Goal: Entertainment & Leisure: Consume media (video, audio)

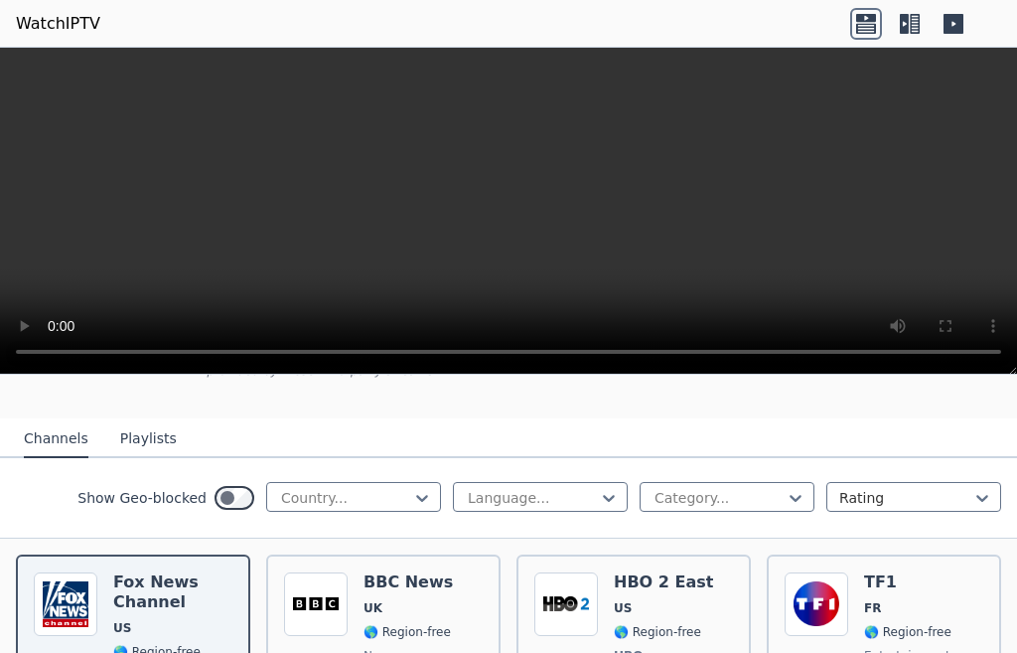
scroll to position [199, 0]
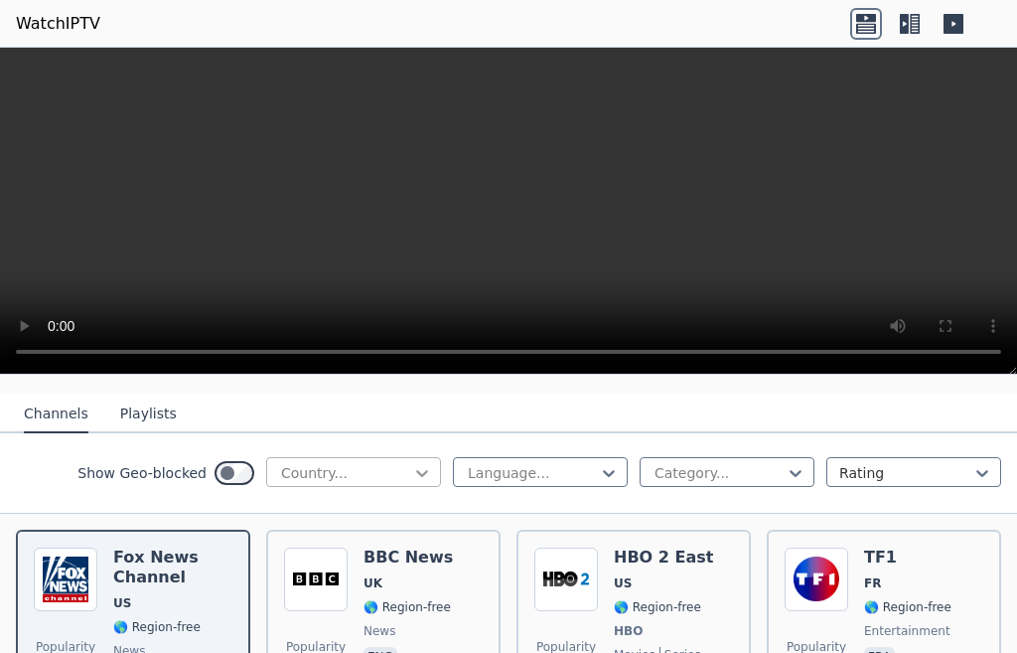
click at [416, 470] on icon at bounding box center [422, 473] width 12 height 7
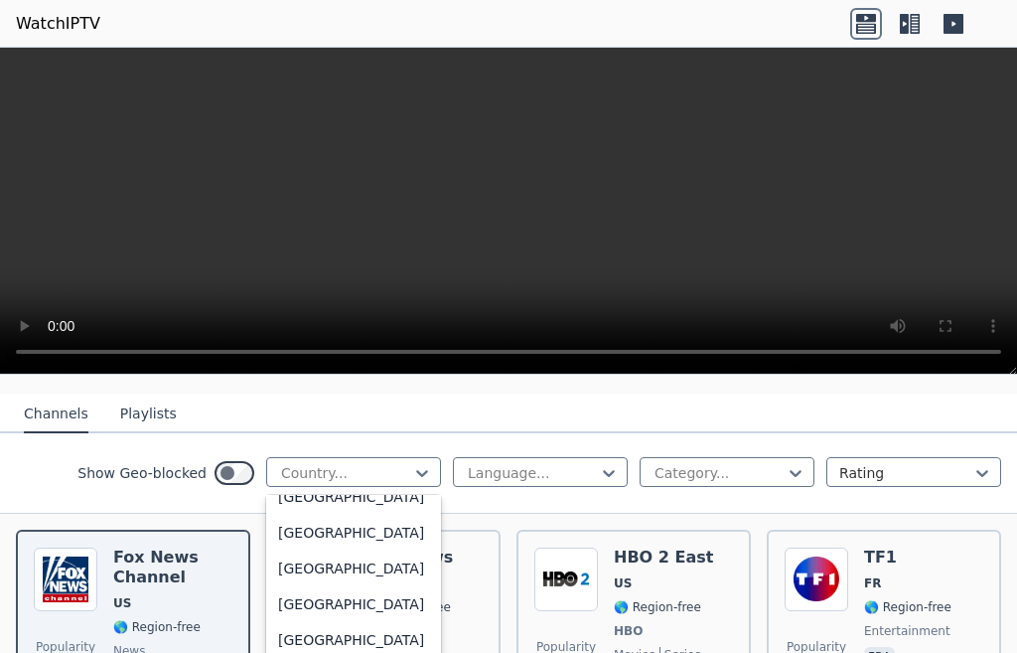
scroll to position [8023, 0]
click at [327, 336] on div "[GEOGRAPHIC_DATA]" at bounding box center [353, 318] width 175 height 36
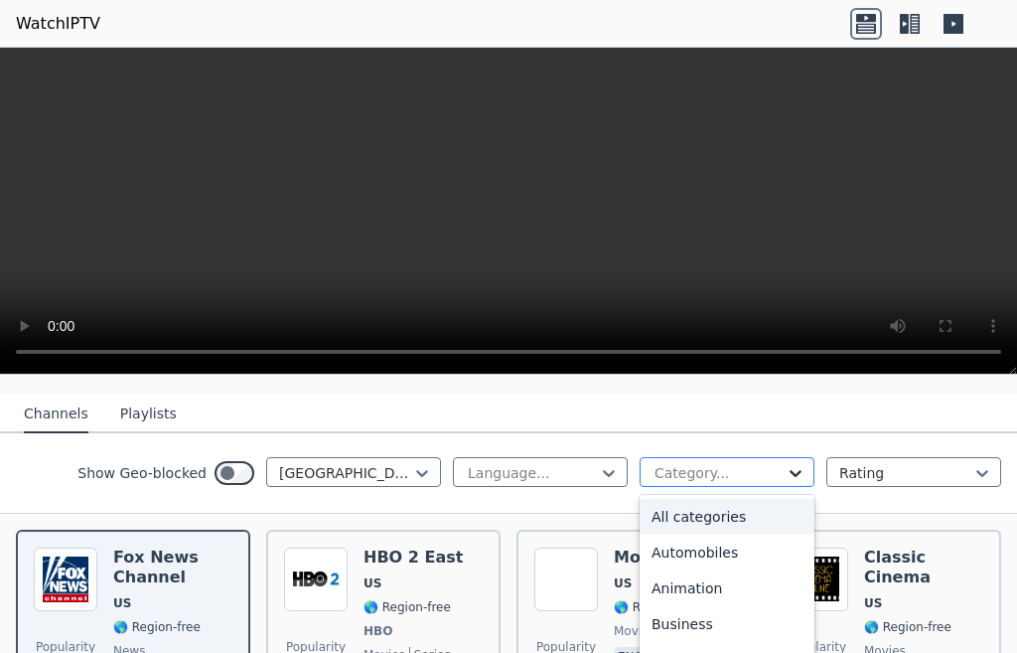
click at [786, 463] on icon at bounding box center [796, 473] width 20 height 20
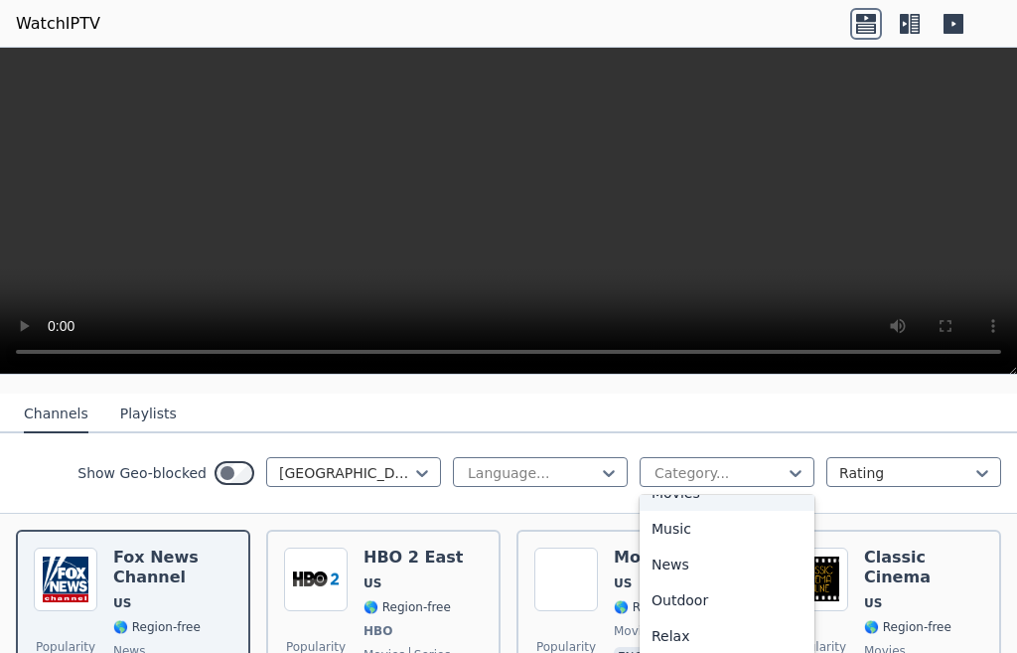
scroll to position [596, 0]
click at [687, 511] on div "Music" at bounding box center [727, 493] width 175 height 36
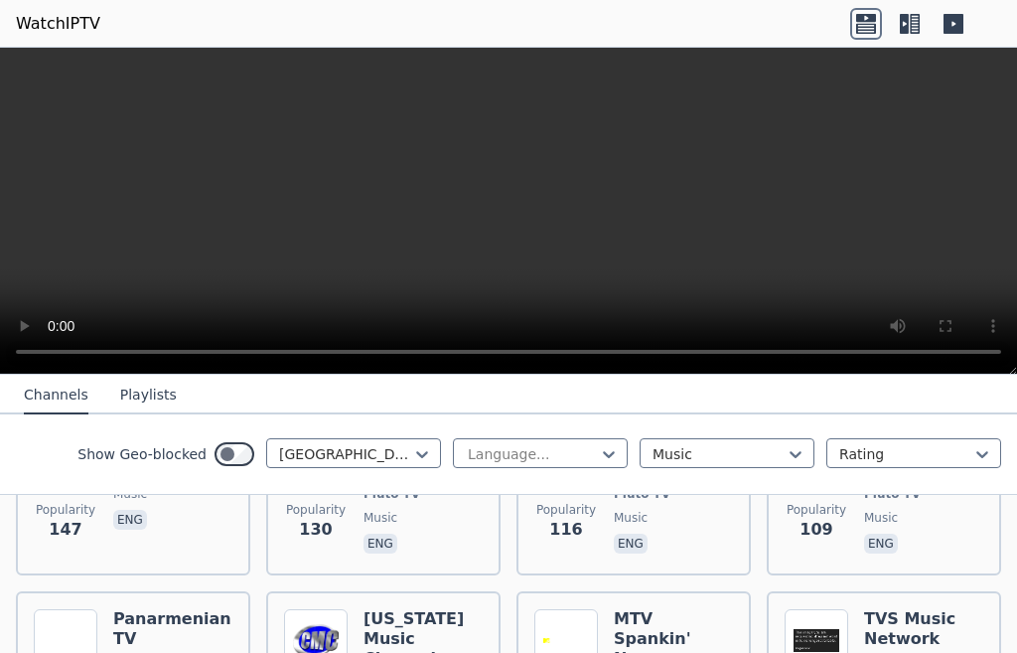
scroll to position [795, 0]
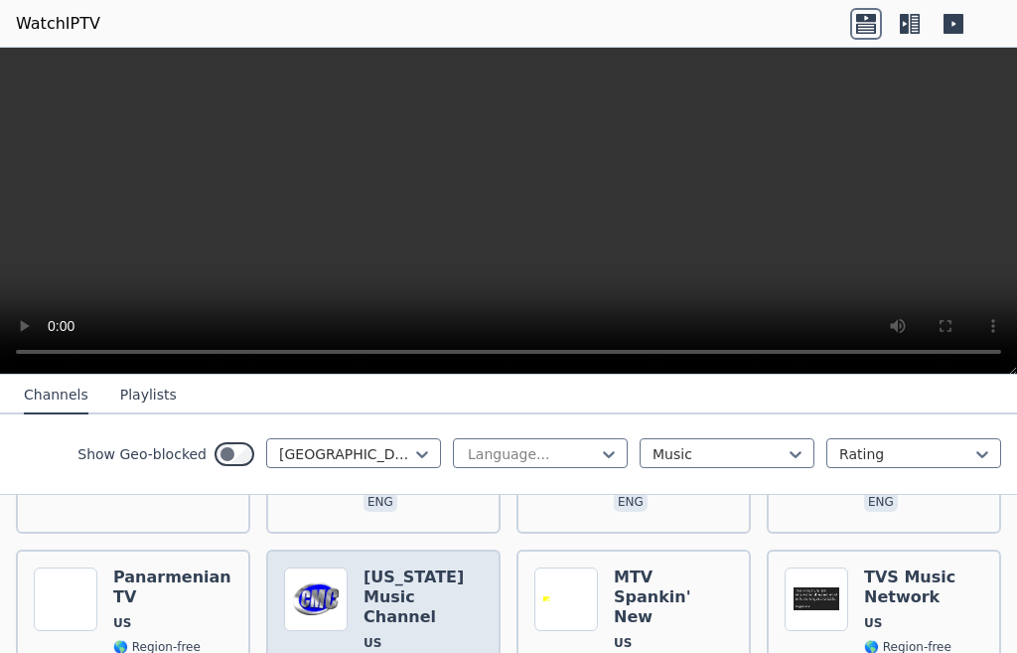
click at [369, 635] on span "US" at bounding box center [373, 643] width 18 height 16
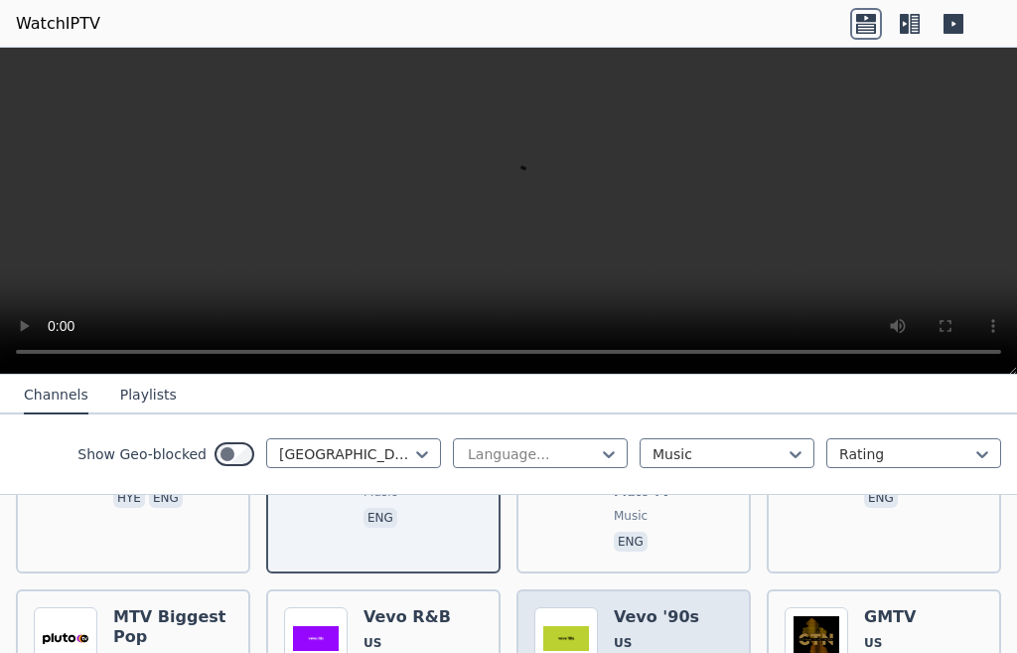
scroll to position [1093, 0]
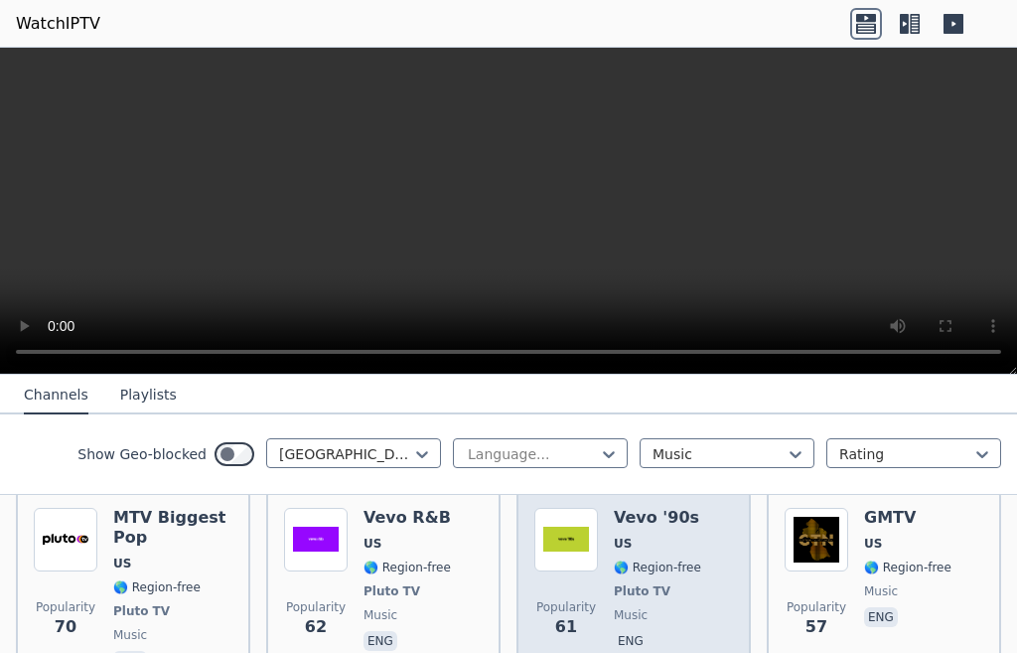
click at [615, 583] on span "Pluto TV" at bounding box center [642, 591] width 57 height 16
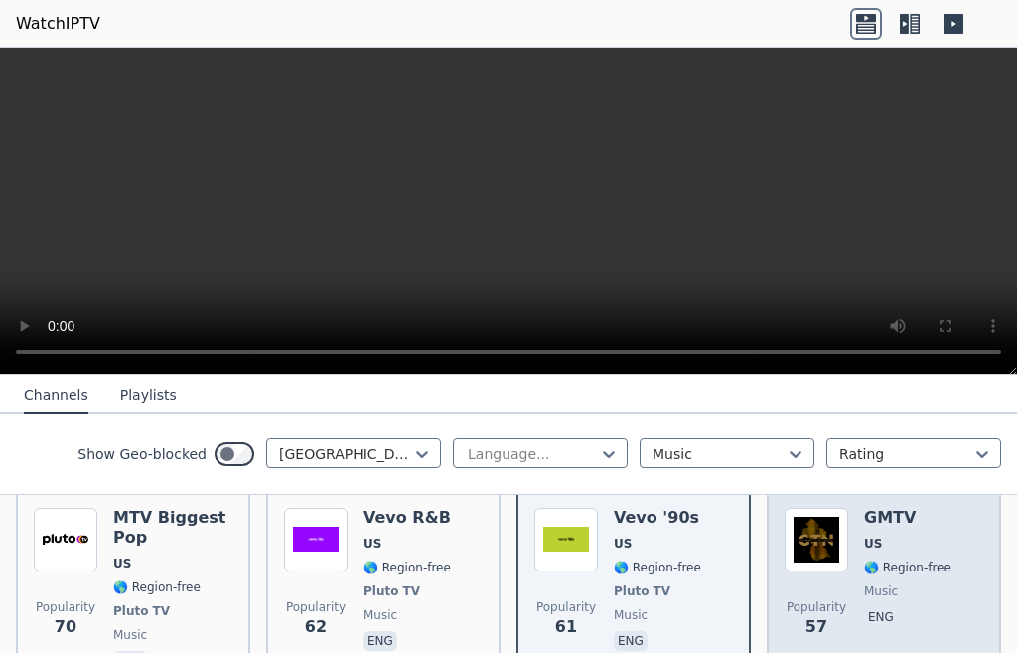
click at [828, 599] on span "Popularity" at bounding box center [817, 607] width 60 height 16
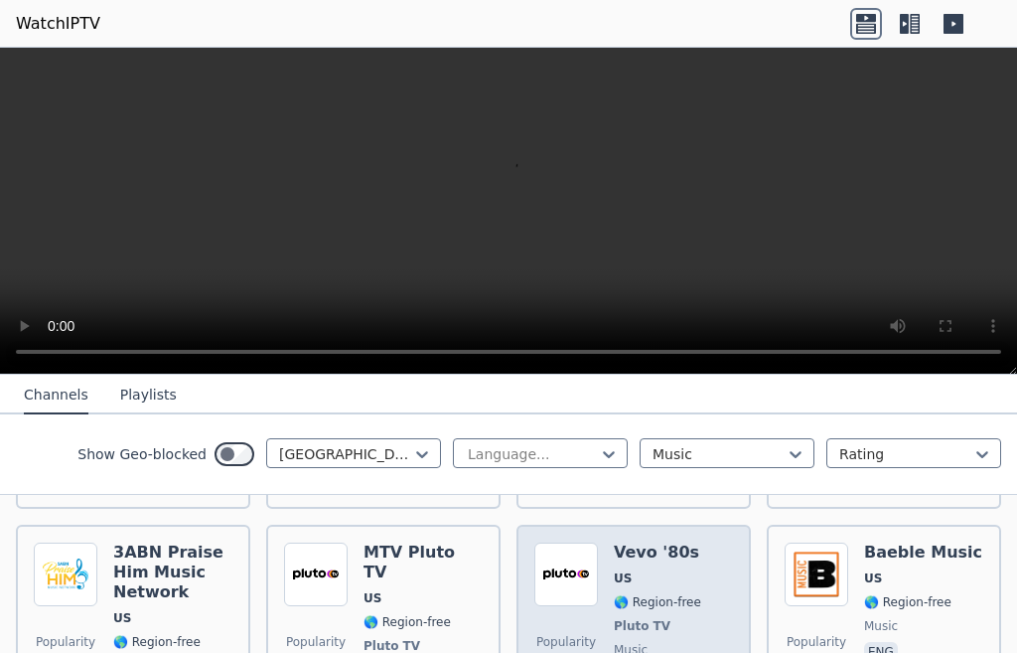
scroll to position [1788, 0]
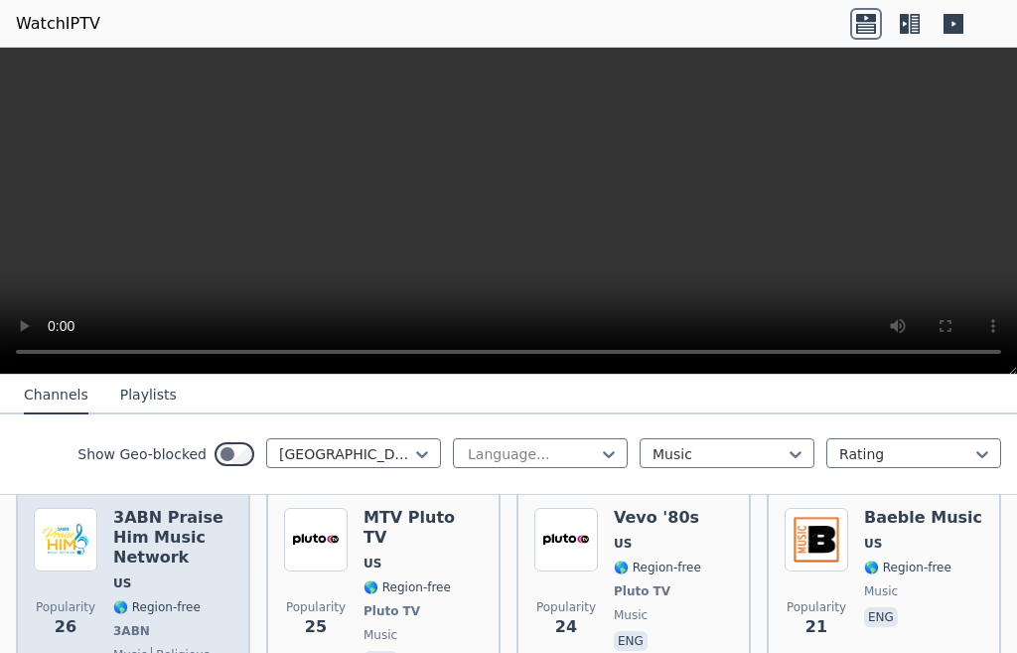
click at [124, 599] on span "🌎 Region-free" at bounding box center [156, 607] width 87 height 16
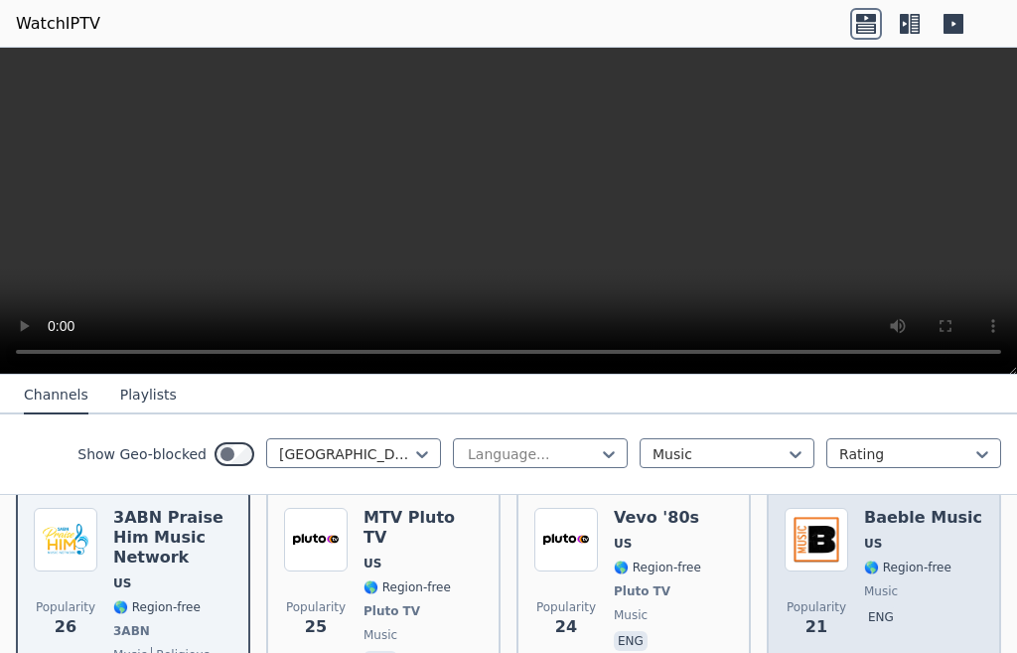
click at [843, 557] on div "Popularity 21 Baeble Music US 🌎 Region-free music eng" at bounding box center [884, 601] width 199 height 187
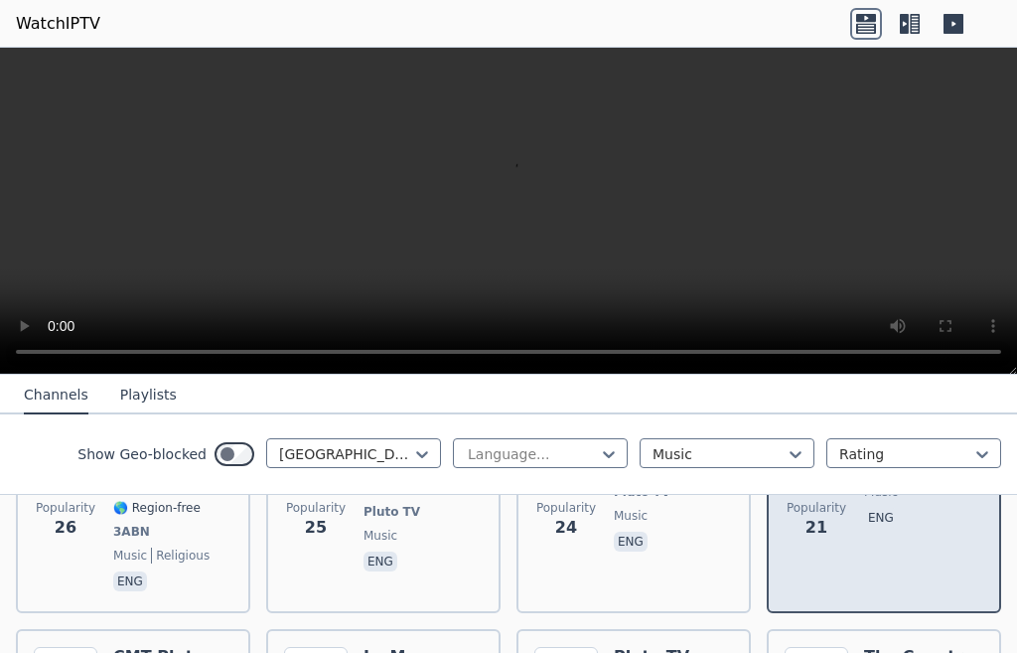
scroll to position [1987, 0]
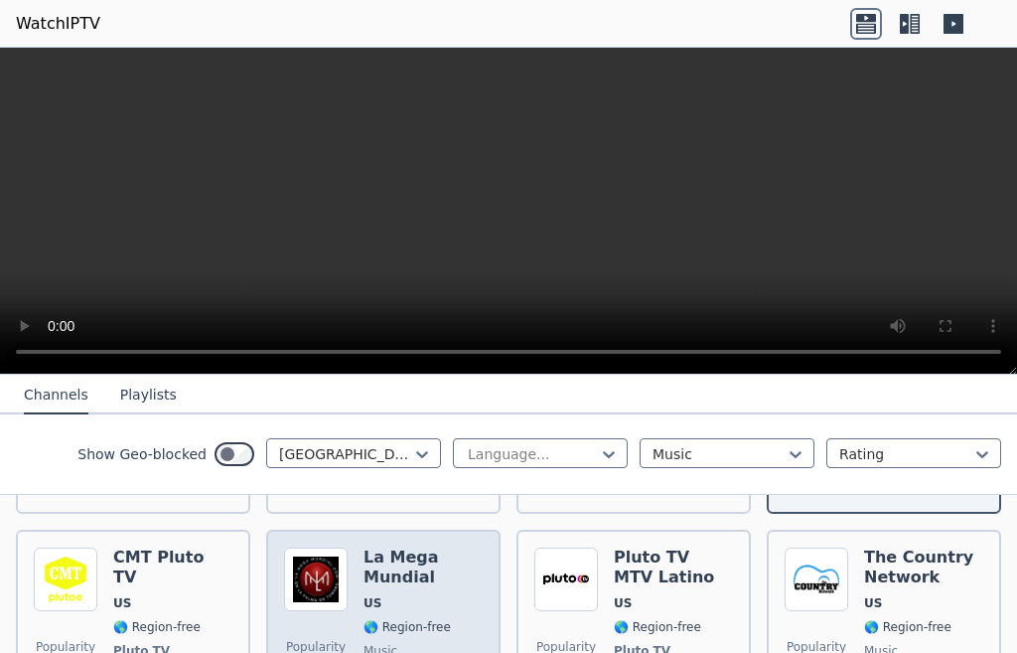
click at [357, 587] on div "Popularity 21 La Mega Mundial US 🌎 Region-free music spa" at bounding box center [383, 630] width 199 height 167
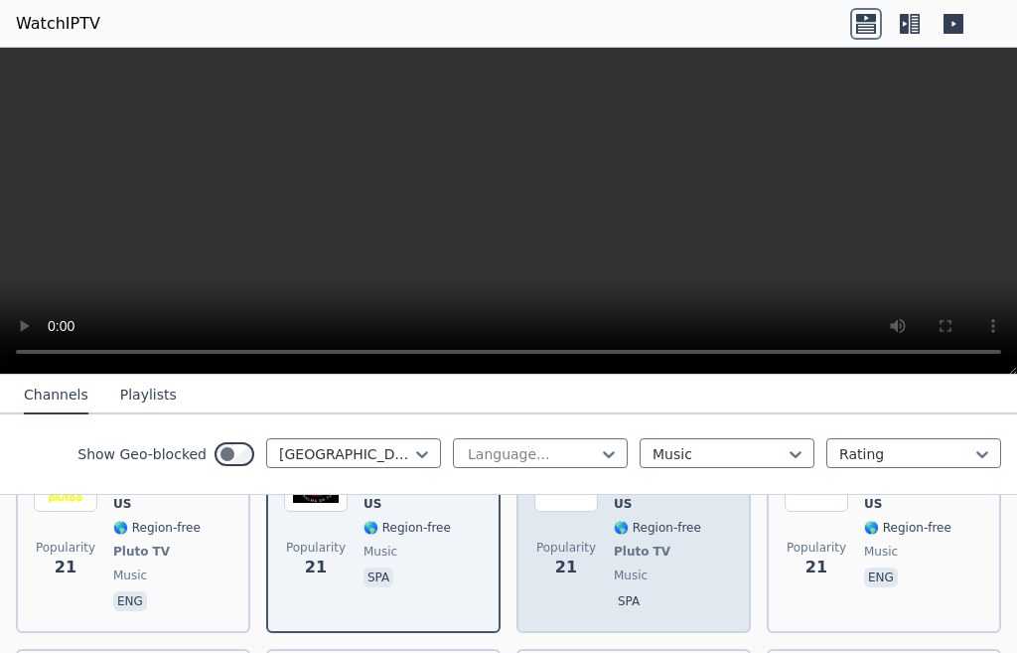
scroll to position [2186, 0]
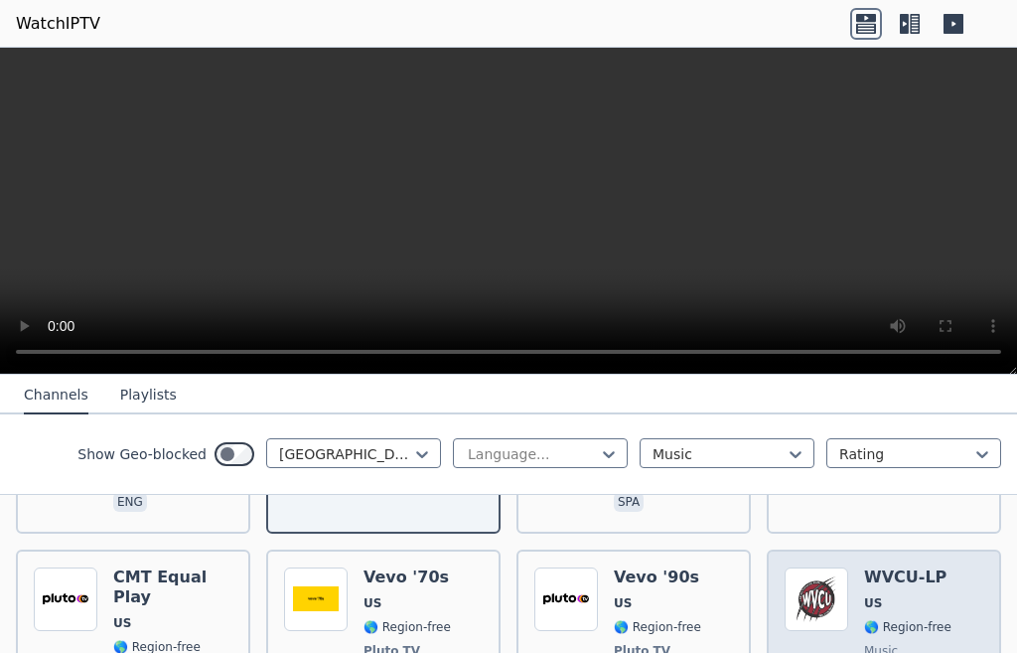
click at [864, 599] on div "WVCU-LP US 🌎 Region-free music eng" at bounding box center [907, 650] width 87 height 167
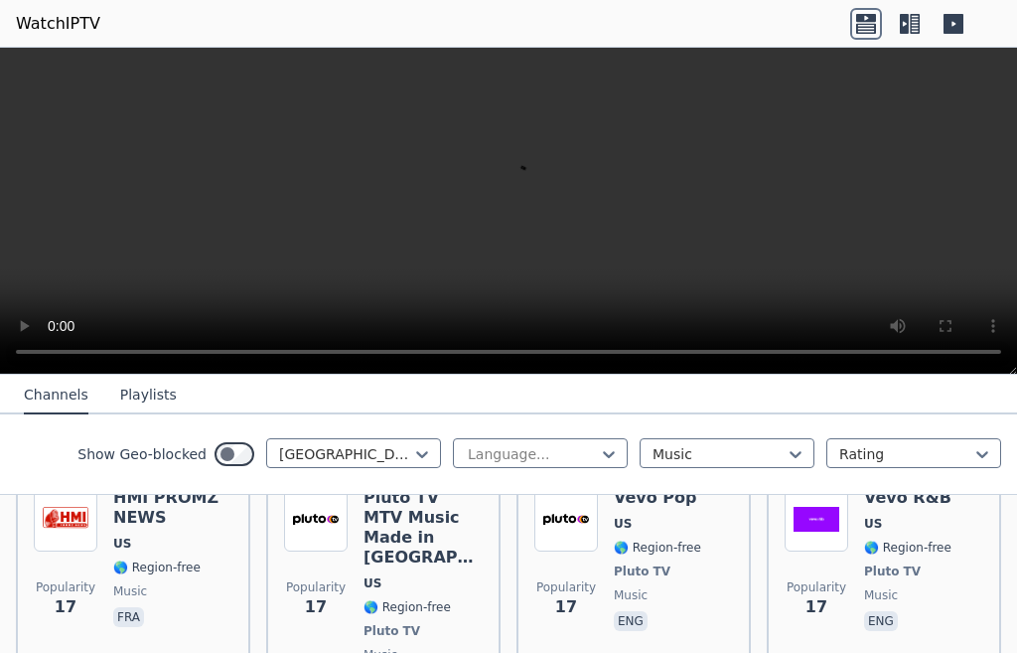
scroll to position [2385, 0]
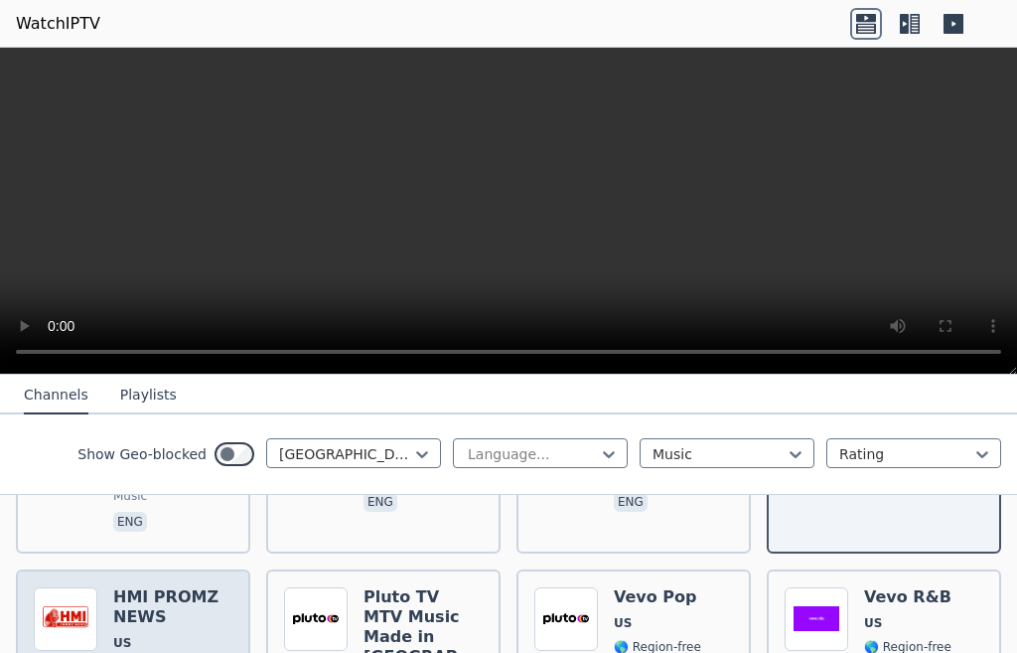
click at [120, 635] on span "US" at bounding box center [122, 643] width 18 height 16
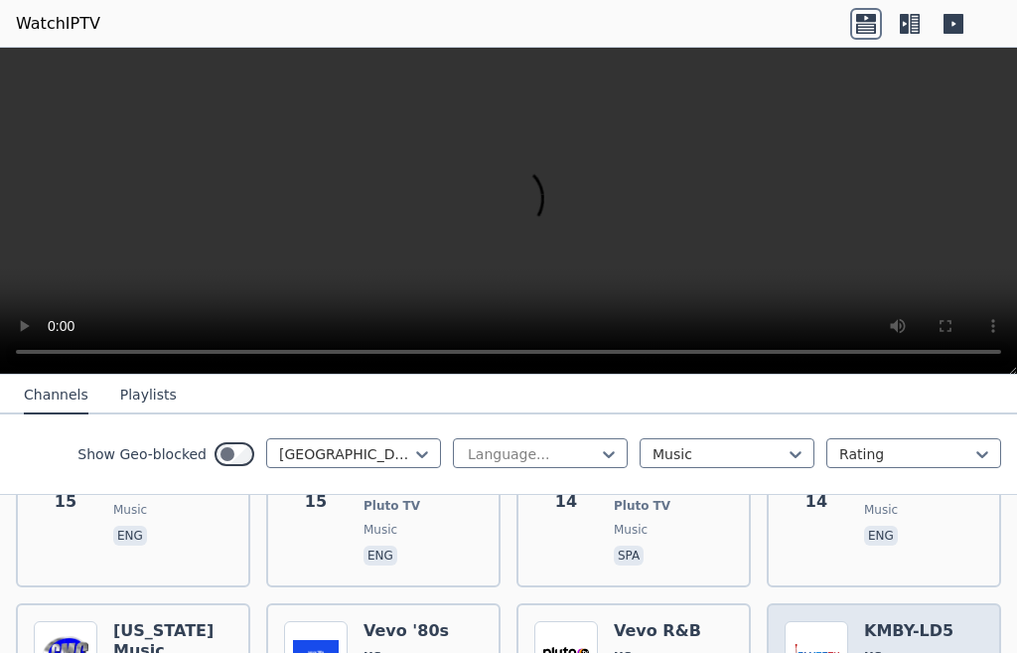
scroll to position [3080, 0]
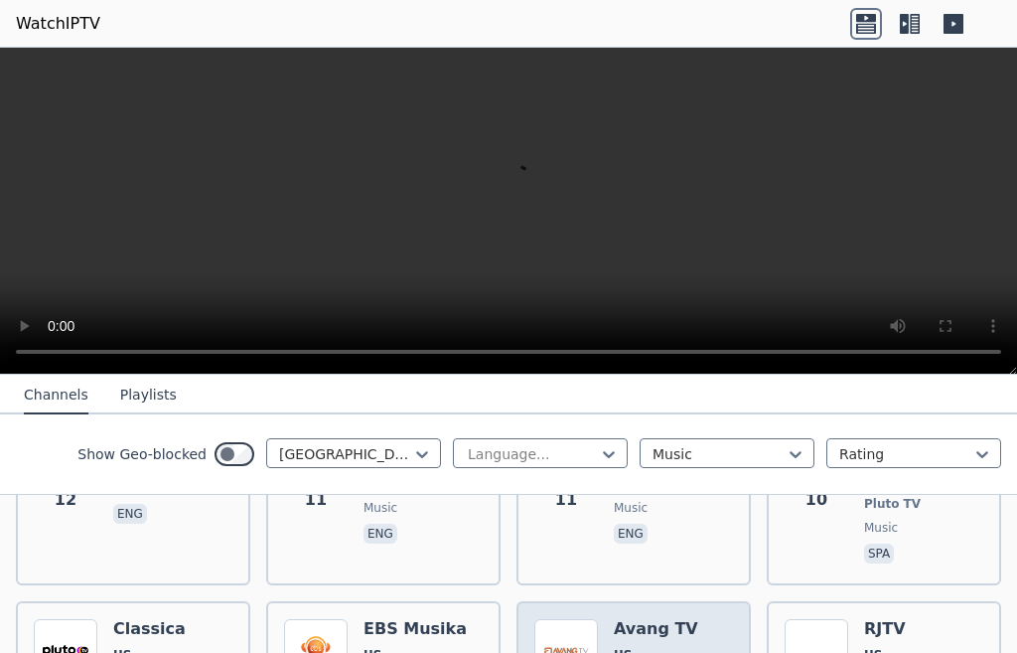
scroll to position [3776, 0]
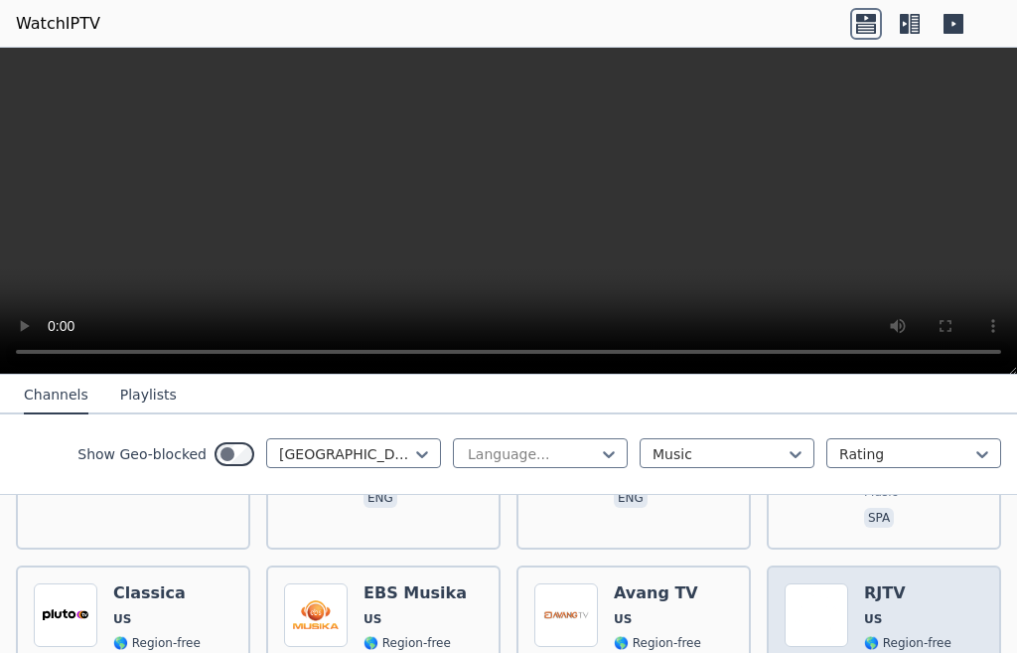
click at [848, 591] on div "Popularity 7 RJTV US 🌎 Region-free music fas" at bounding box center [884, 656] width 199 height 147
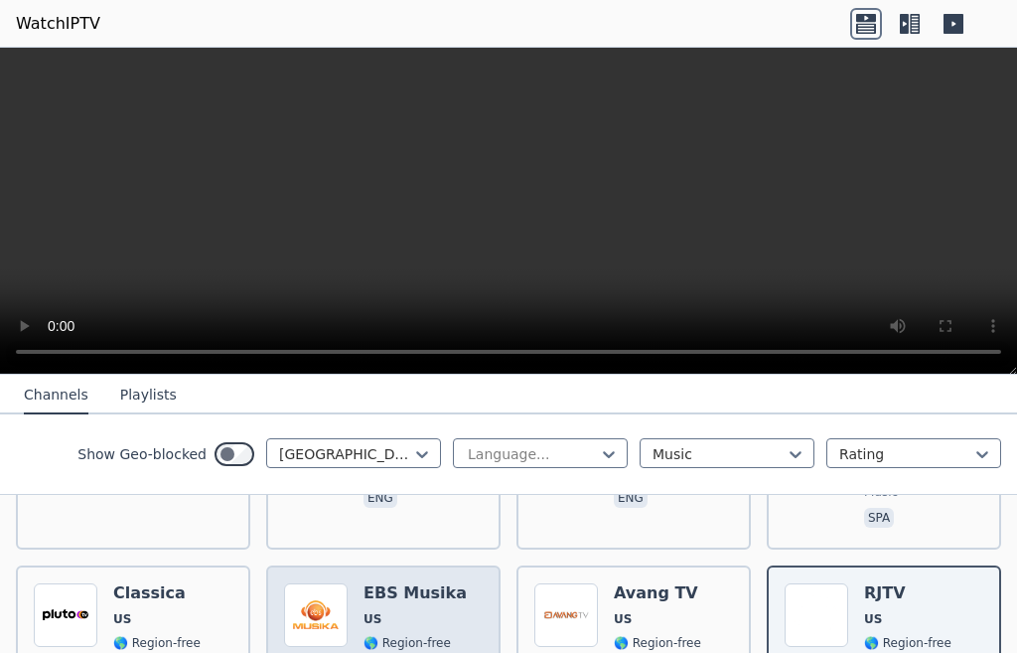
click at [364, 583] on div "EBS Musika US 🌎 Region-free music amh" at bounding box center [415, 656] width 103 height 147
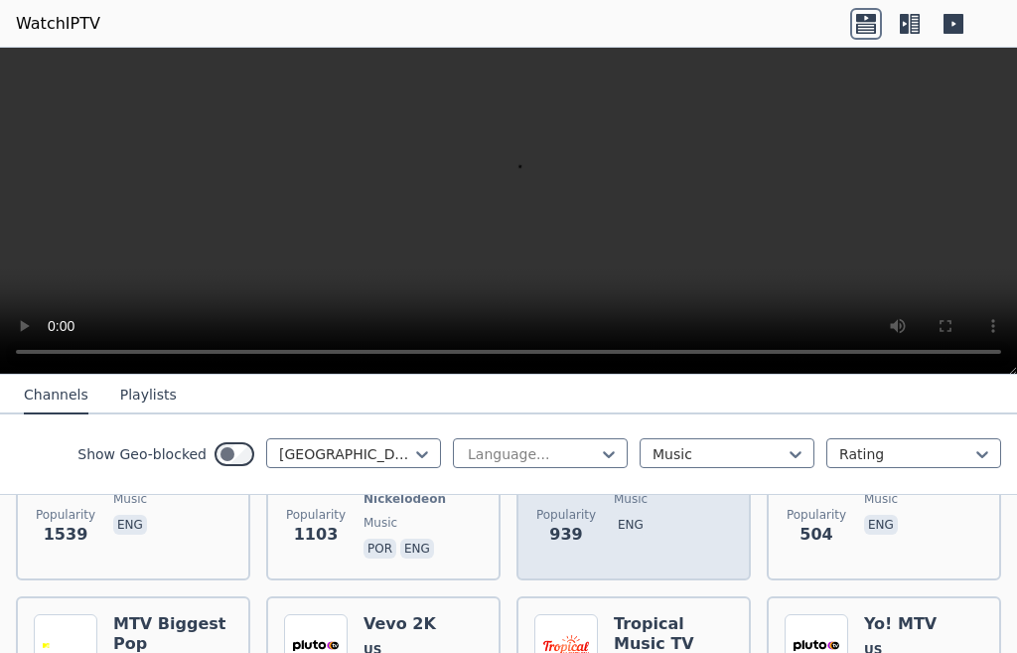
scroll to position [298, 0]
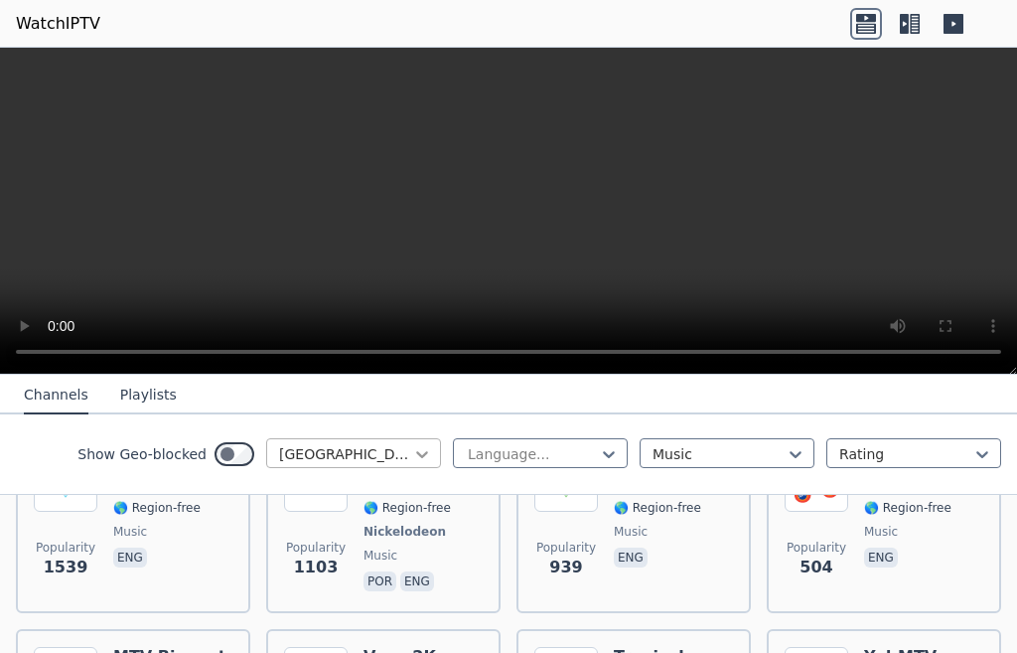
click at [412, 459] on icon at bounding box center [422, 454] width 20 height 20
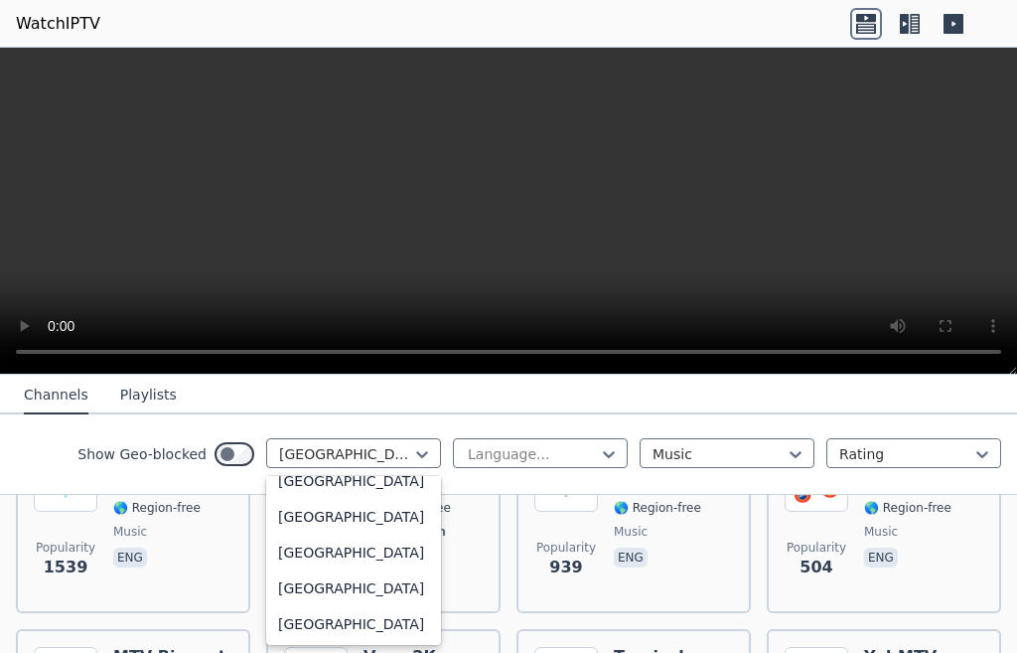
scroll to position [8232, 0]
click at [320, 499] on div "[GEOGRAPHIC_DATA]" at bounding box center [353, 481] width 175 height 36
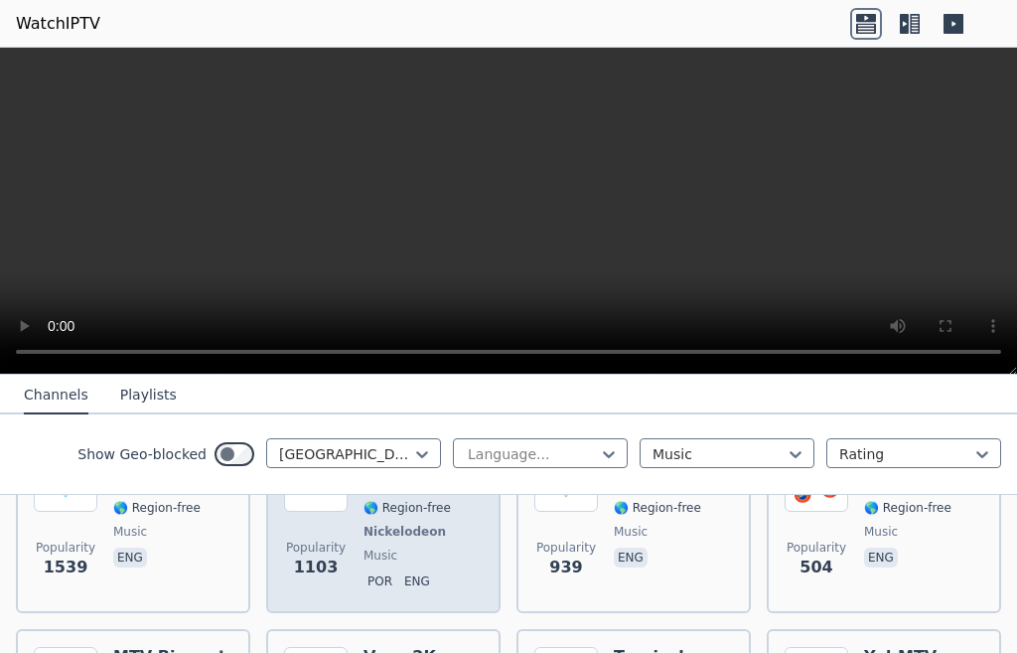
scroll to position [143, 0]
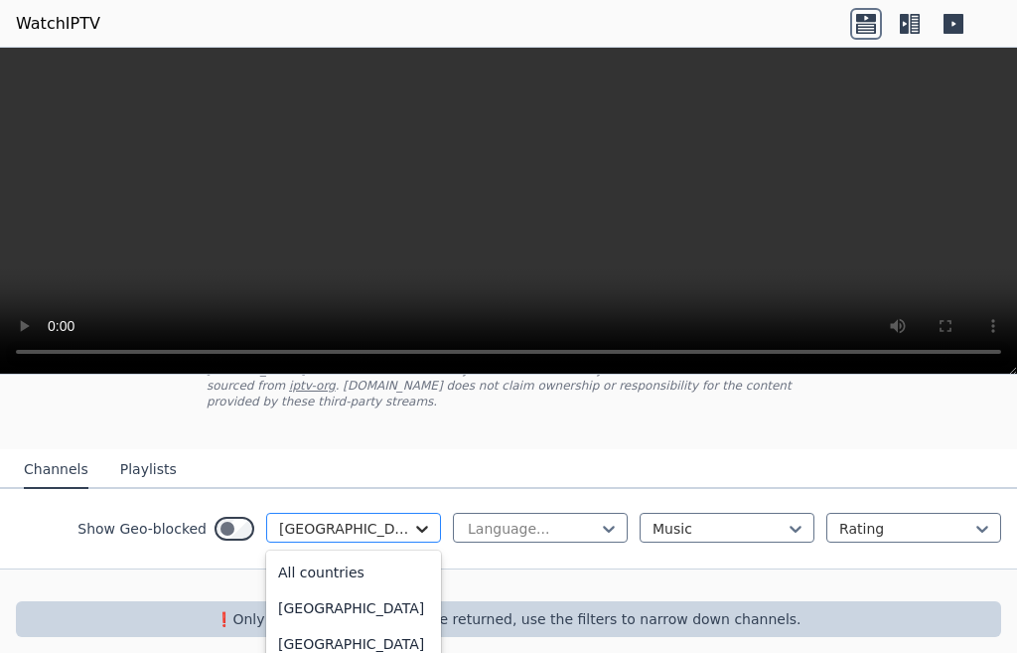
click at [408, 513] on div "option [GEOGRAPHIC_DATA], selected. 206 results available. Use Up and Down to c…" at bounding box center [353, 528] width 175 height 30
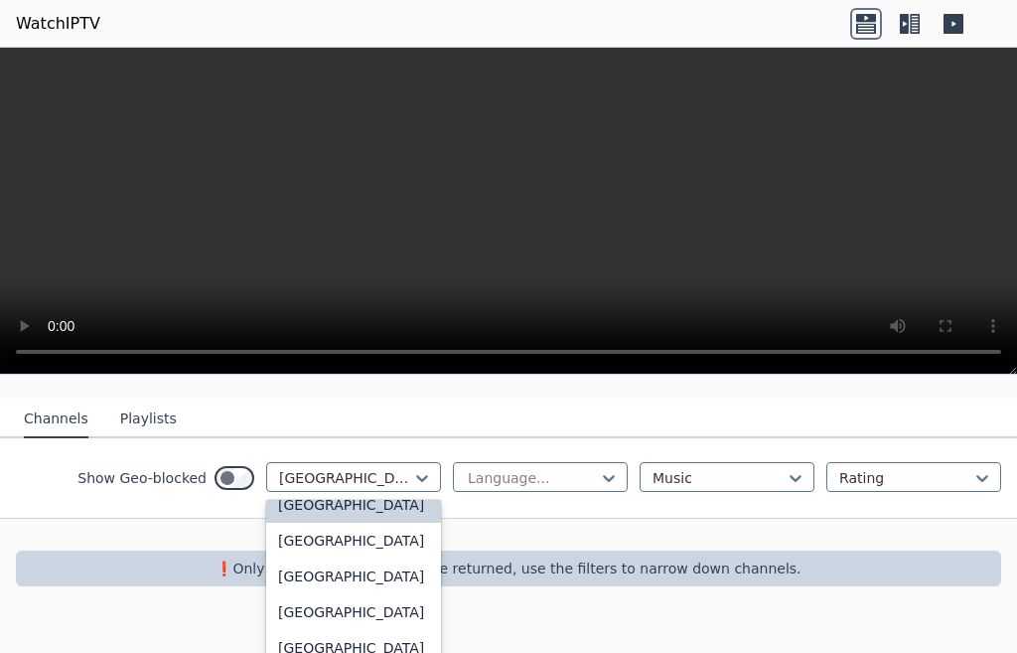
scroll to position [8232, 0]
click at [344, 558] on div "[GEOGRAPHIC_DATA]" at bounding box center [353, 541] width 175 height 36
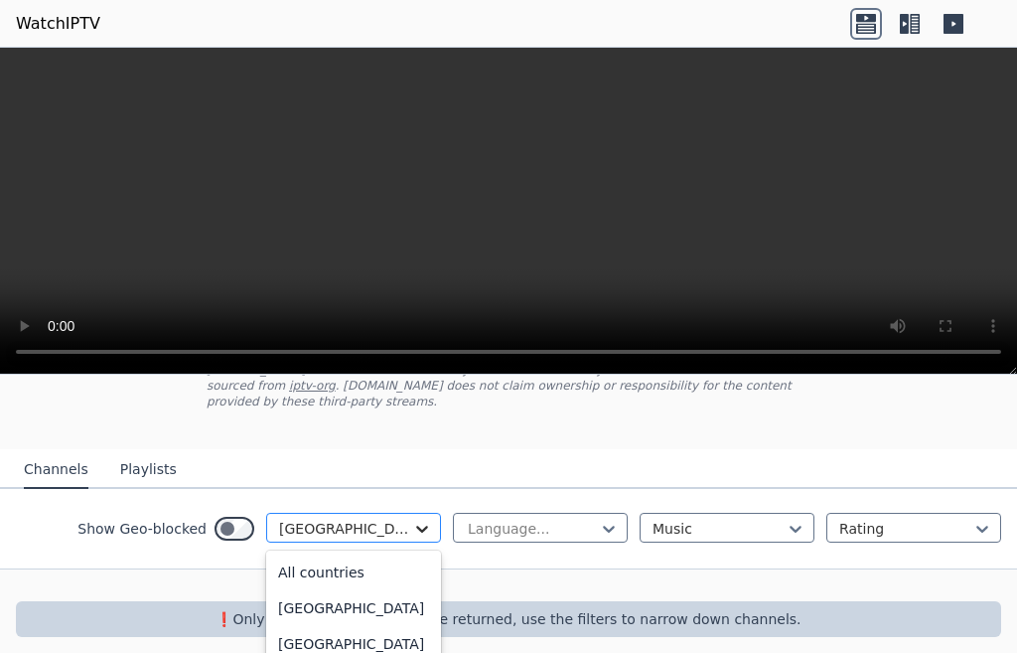
scroll to position [186, 0]
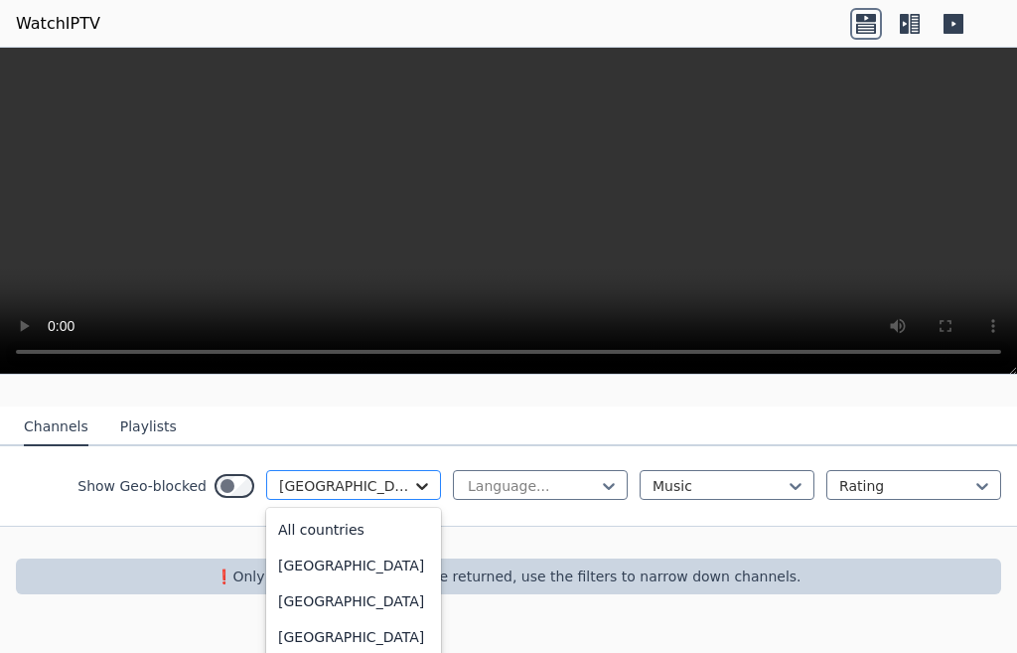
click at [405, 500] on div "option [GEOGRAPHIC_DATA], selected. 206 results available. Use Up and Down to c…" at bounding box center [353, 485] width 175 height 30
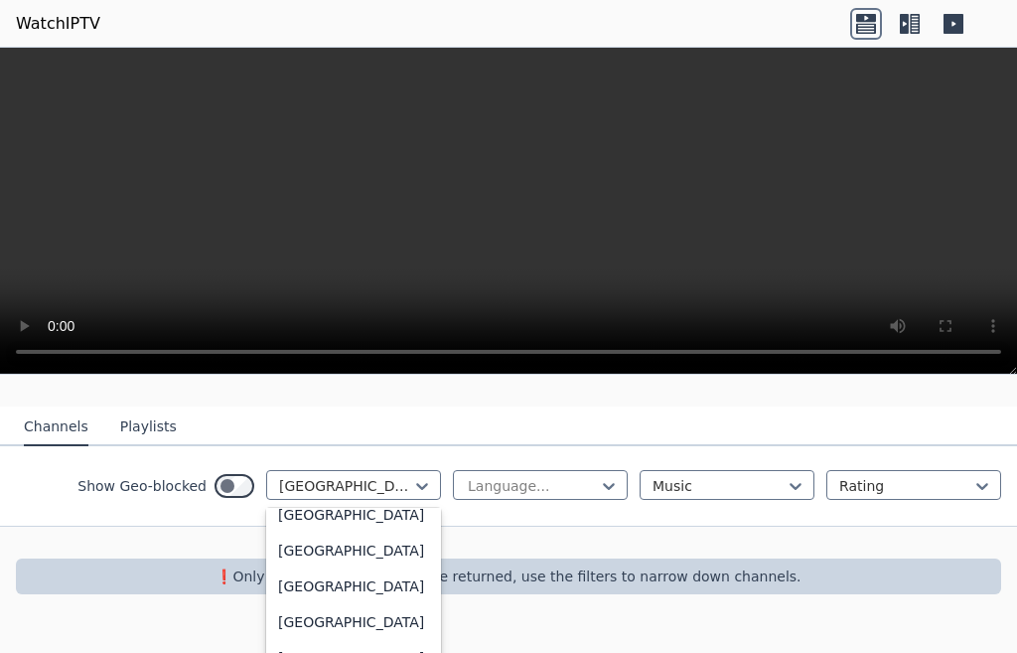
scroll to position [6928, 0]
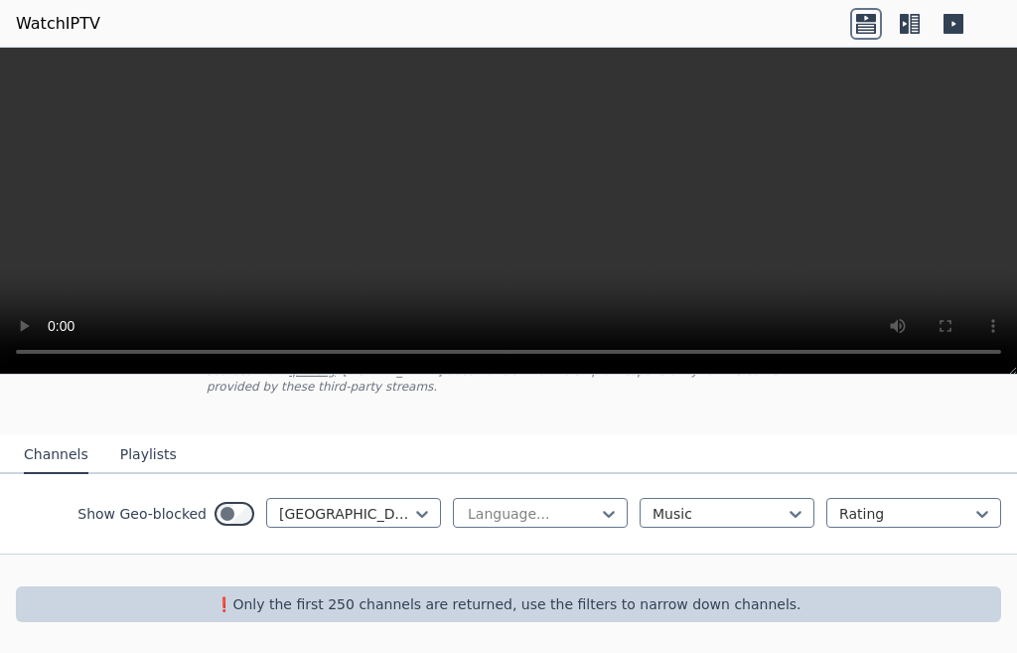
scroll to position [143, 0]
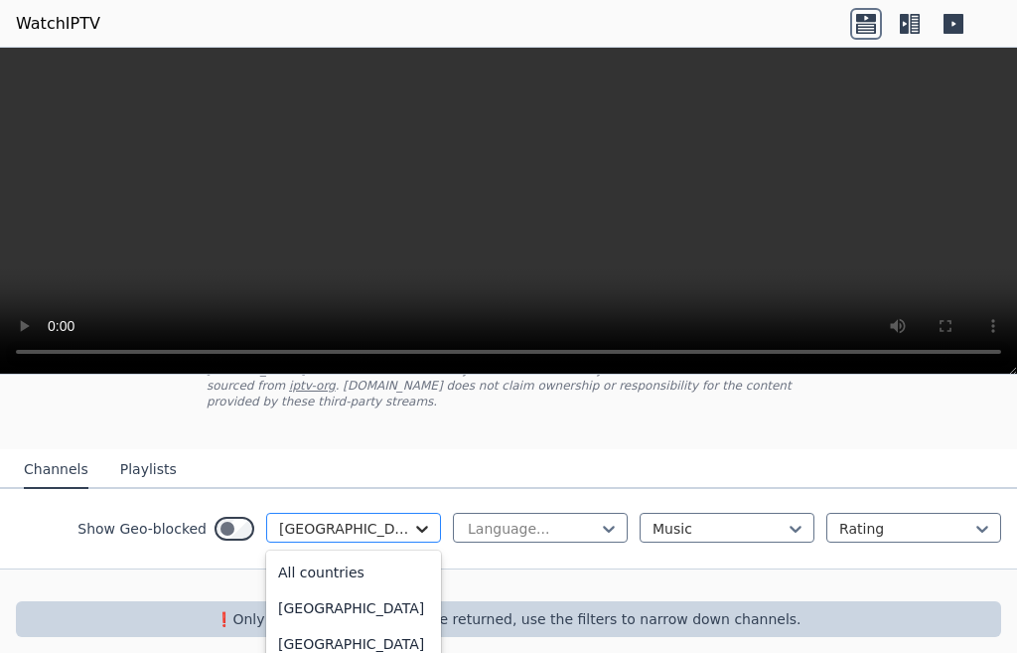
click at [406, 517] on div "option [GEOGRAPHIC_DATA], selected. 206 results available. Use Up and Down to c…" at bounding box center [353, 528] width 175 height 30
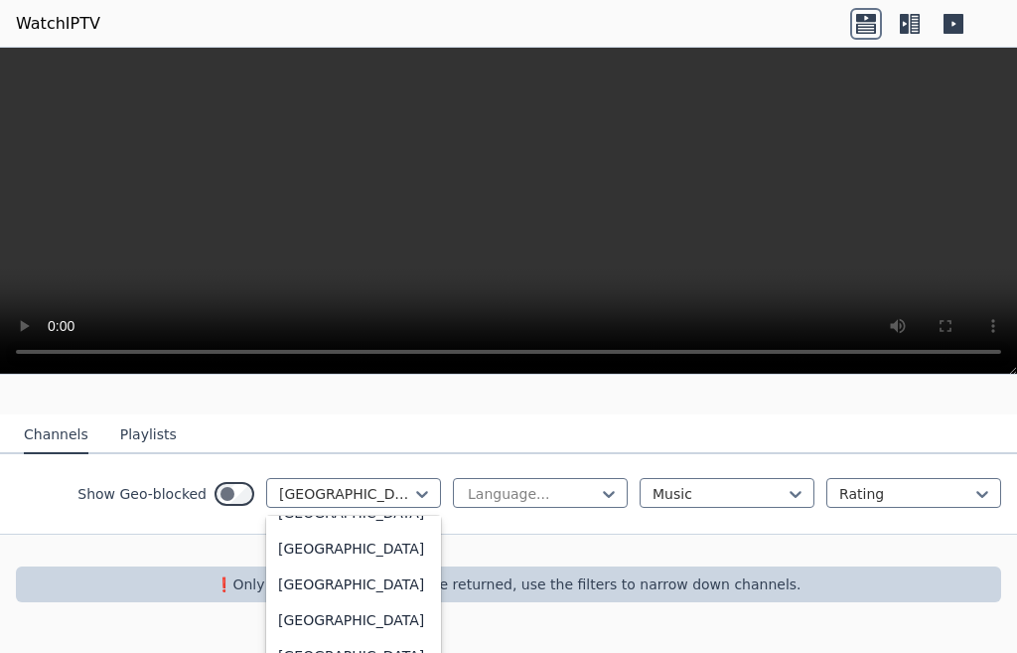
scroll to position [4901, 0]
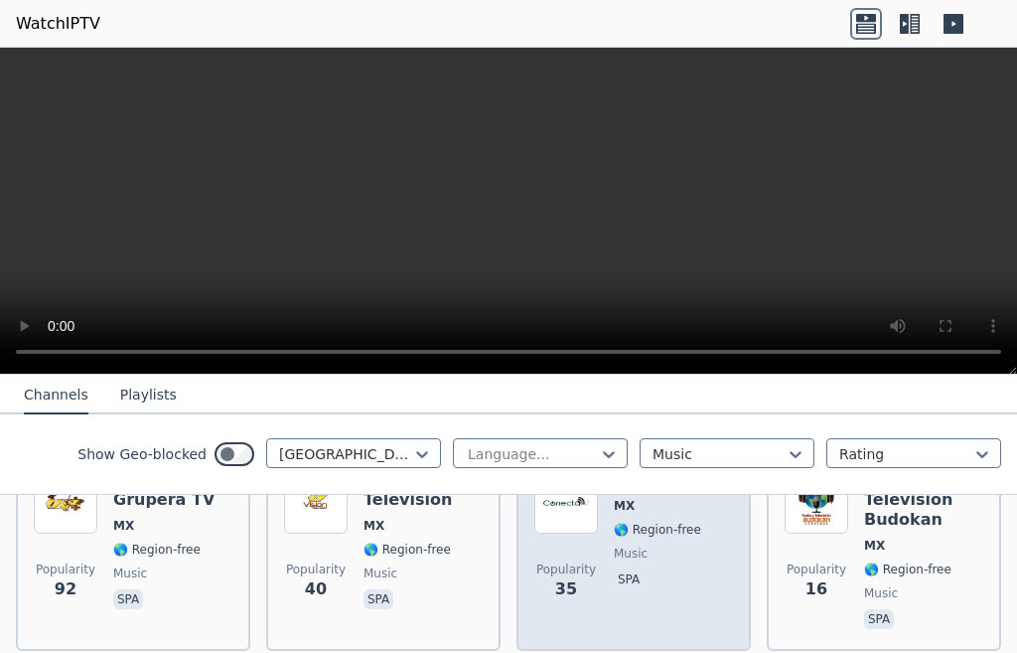
scroll to position [277, 0]
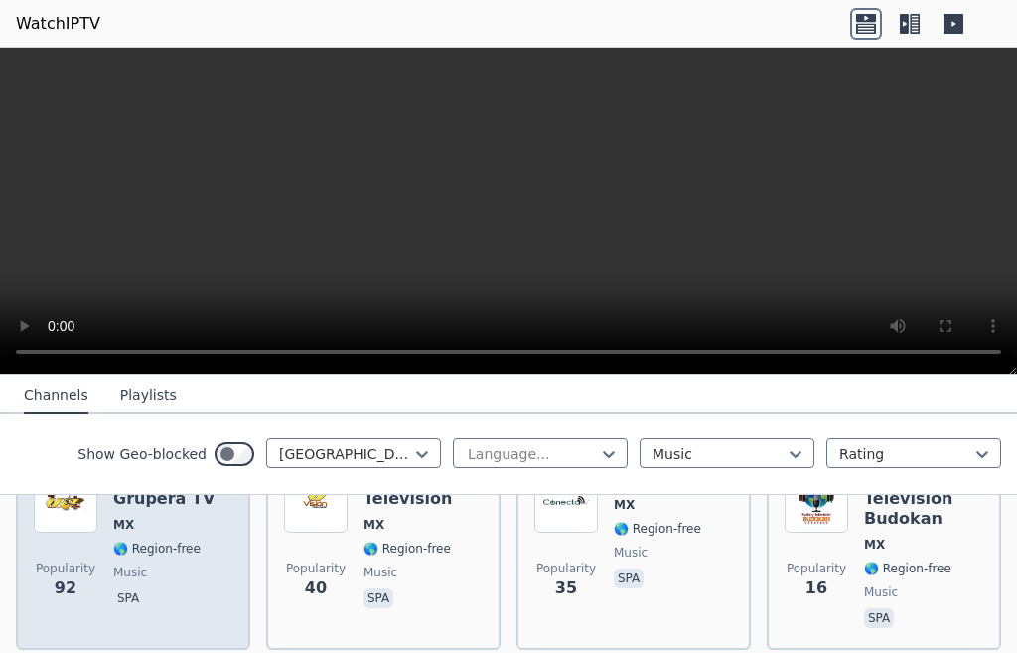
click at [112, 555] on div "Popularity 92 La Voz Grupera TV MX 🌎 Region-free music spa" at bounding box center [133, 550] width 199 height 163
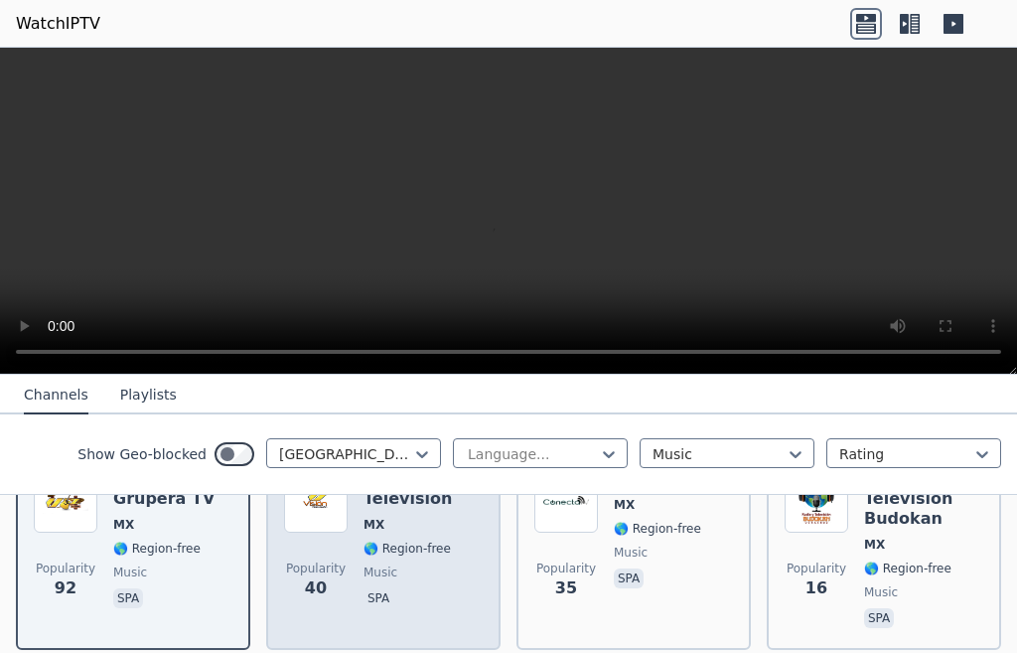
click at [328, 560] on span "Popularity" at bounding box center [316, 568] width 60 height 16
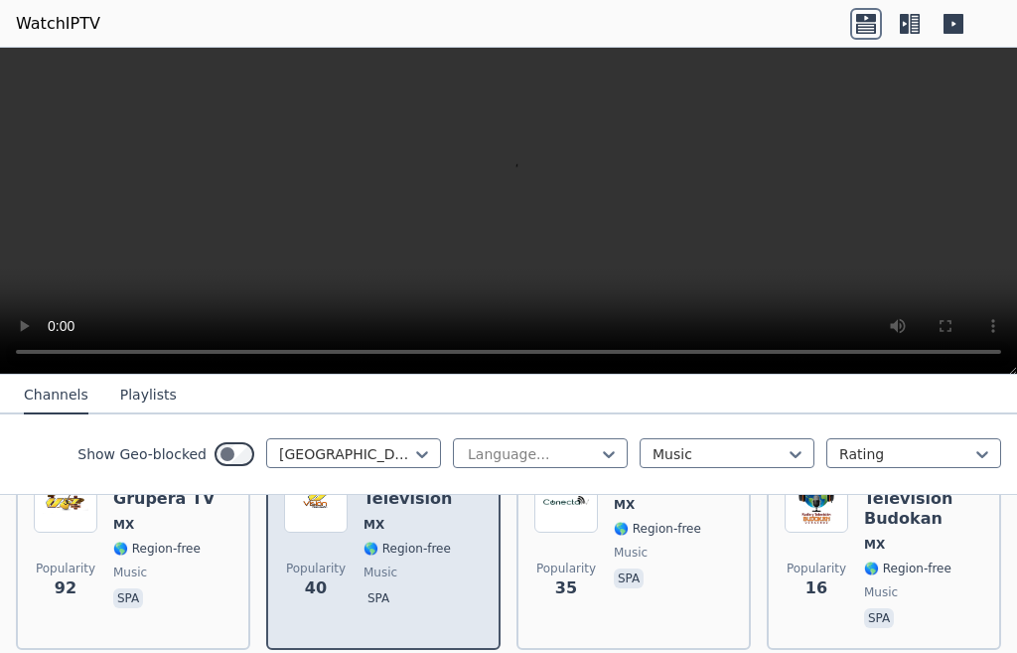
scroll to position [178, 0]
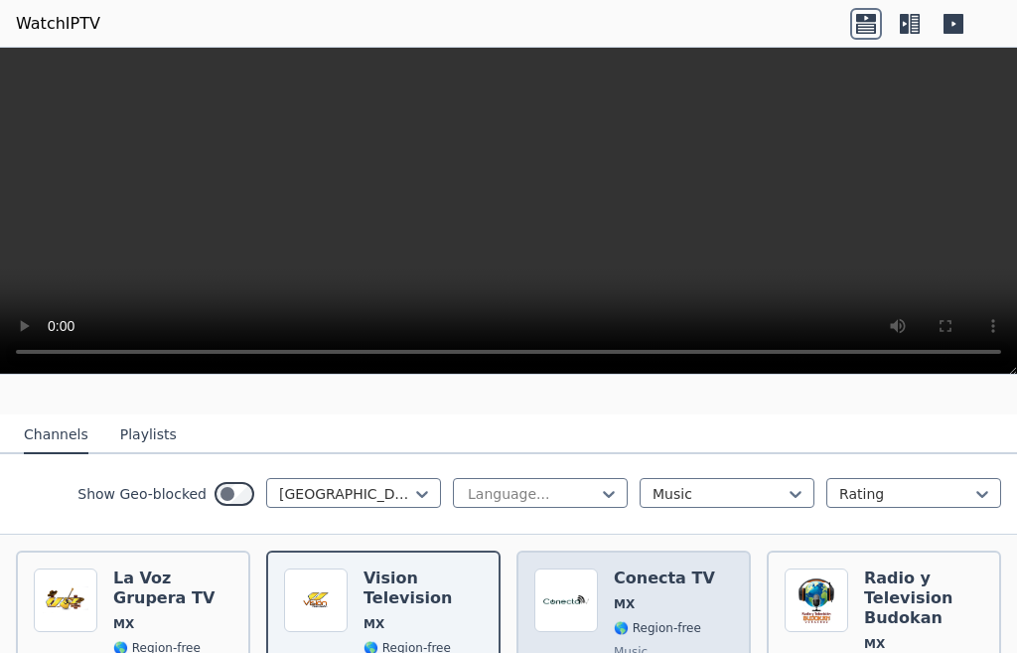
click at [616, 596] on div "Conecta TV MX 🌎 Region-free music spa" at bounding box center [664, 649] width 101 height 163
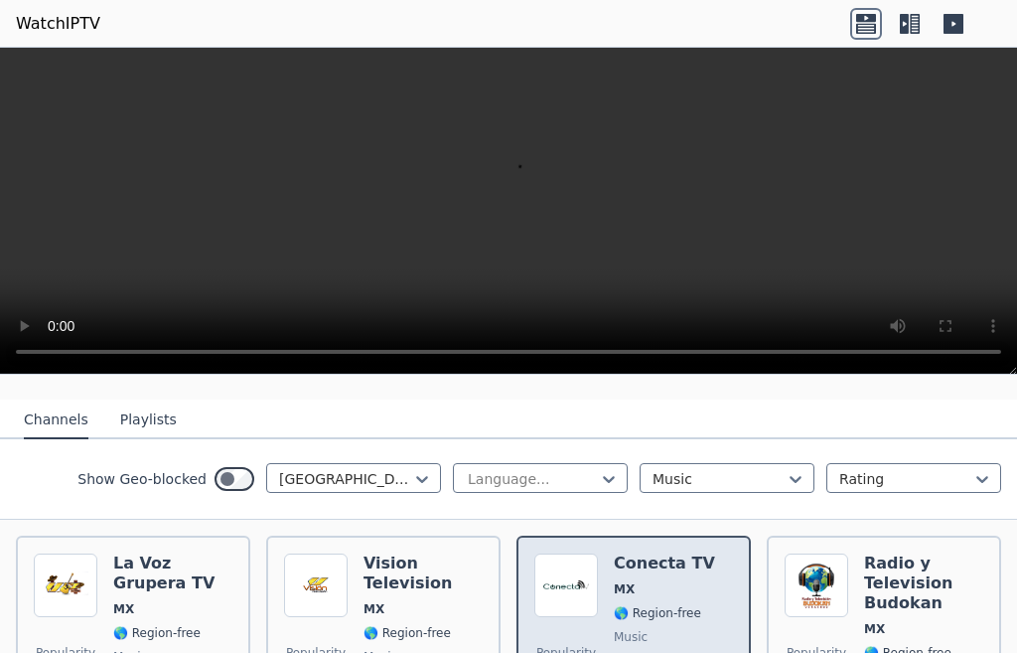
scroll to position [143, 0]
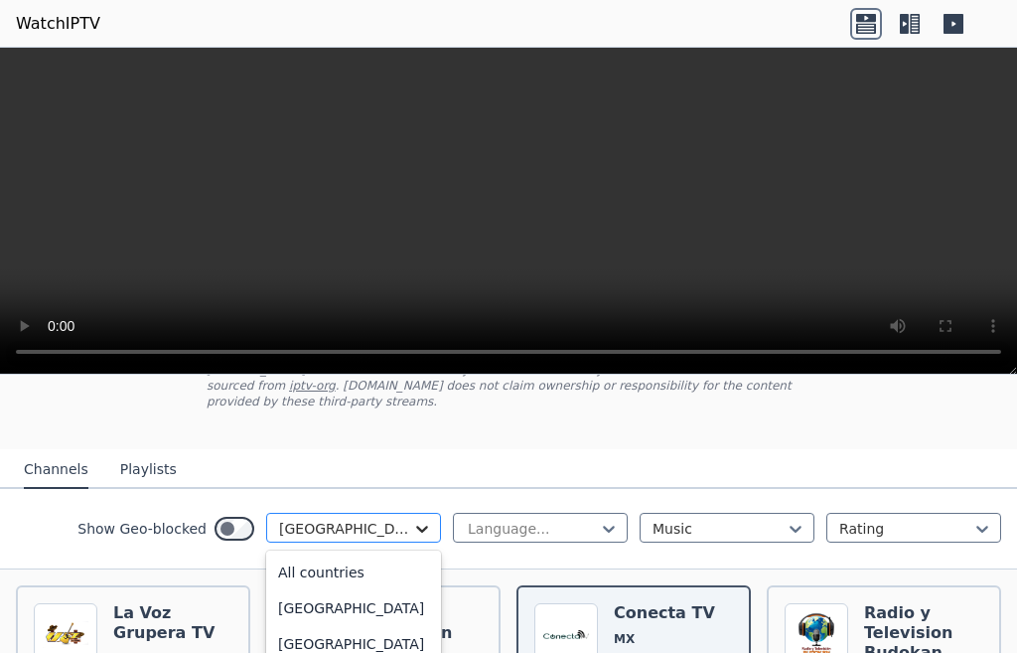
click at [416, 526] on icon at bounding box center [422, 529] width 12 height 7
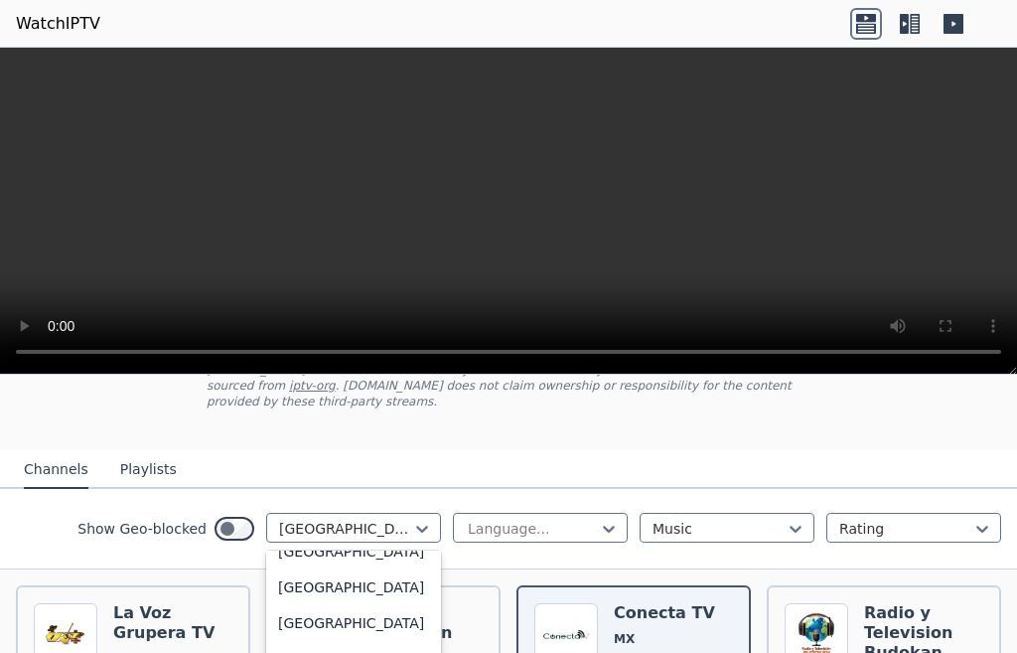
scroll to position [4734, 0]
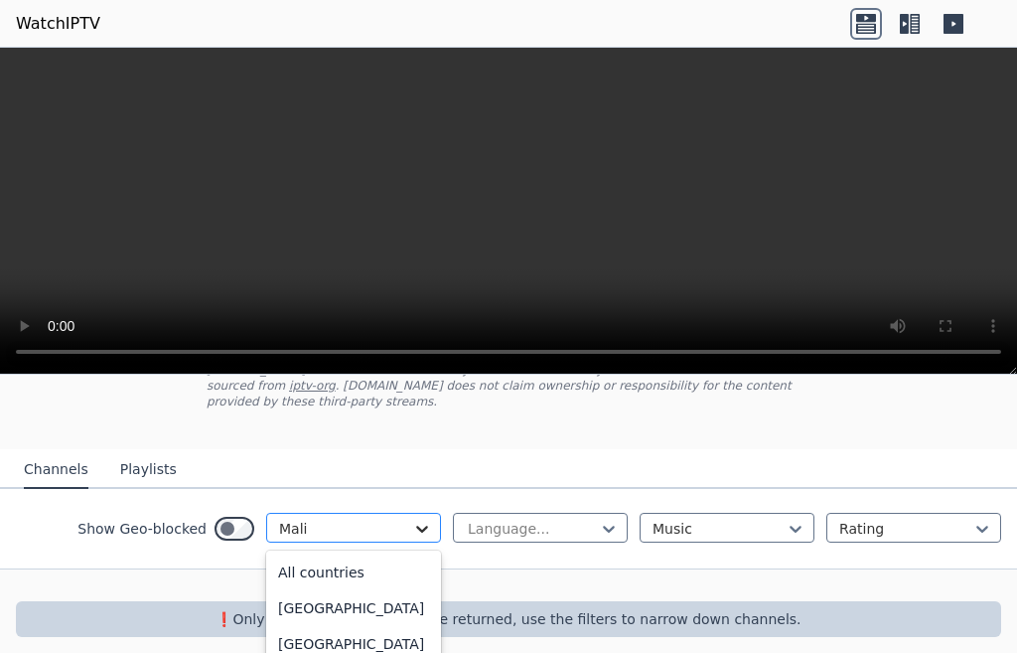
click at [412, 520] on icon at bounding box center [422, 529] width 20 height 20
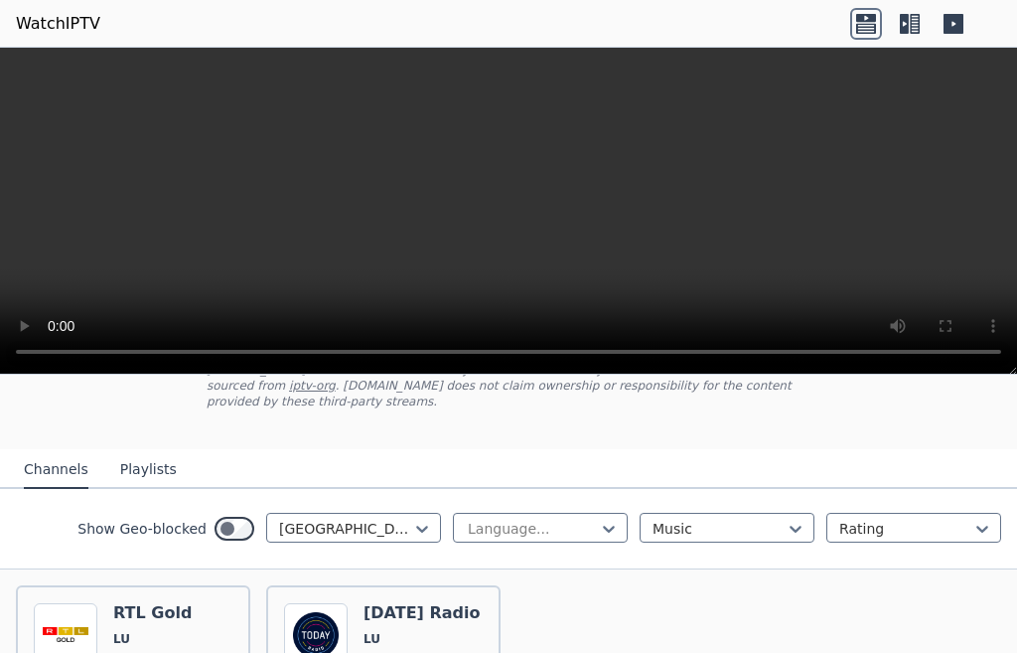
scroll to position [242, 0]
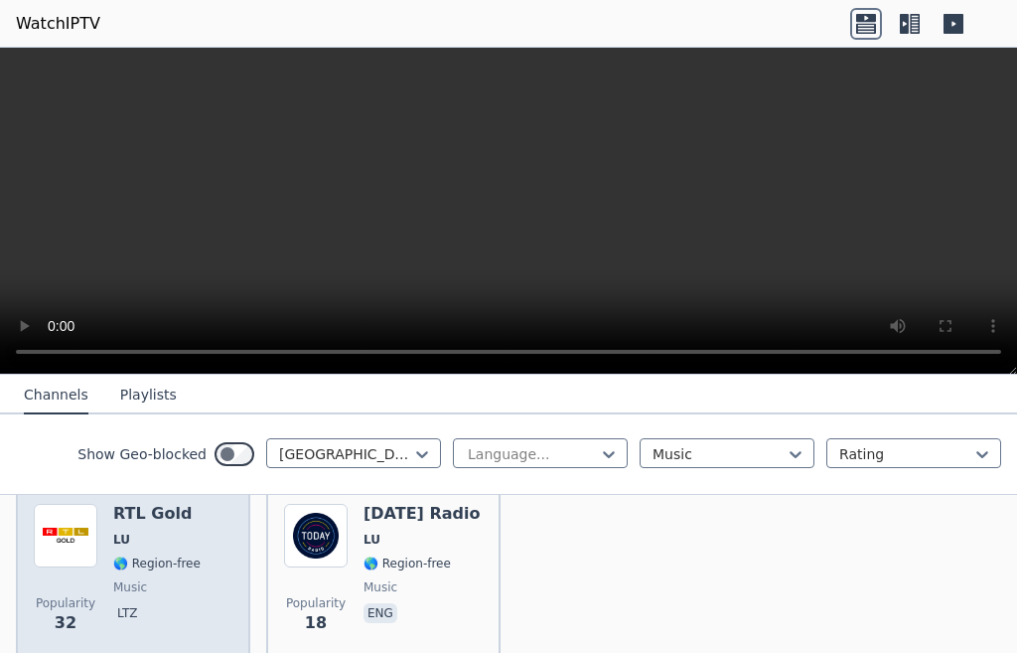
click at [139, 579] on span "music" at bounding box center [130, 587] width 34 height 16
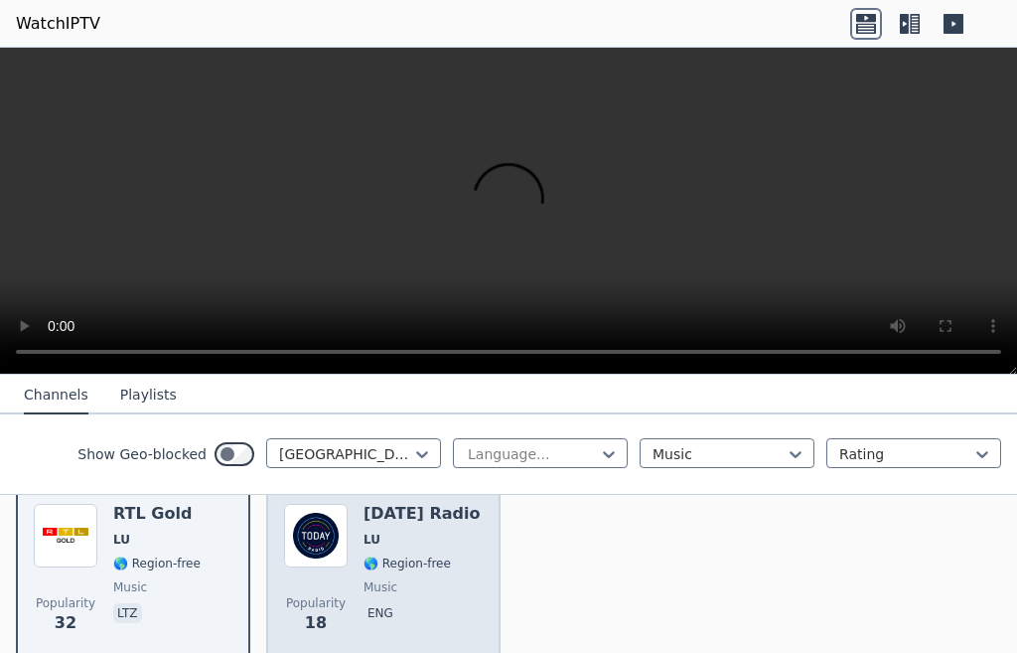
click at [355, 576] on div "Popularity 18 [DATE] Radio LU 🌎 Region-free music eng" at bounding box center [383, 575] width 199 height 143
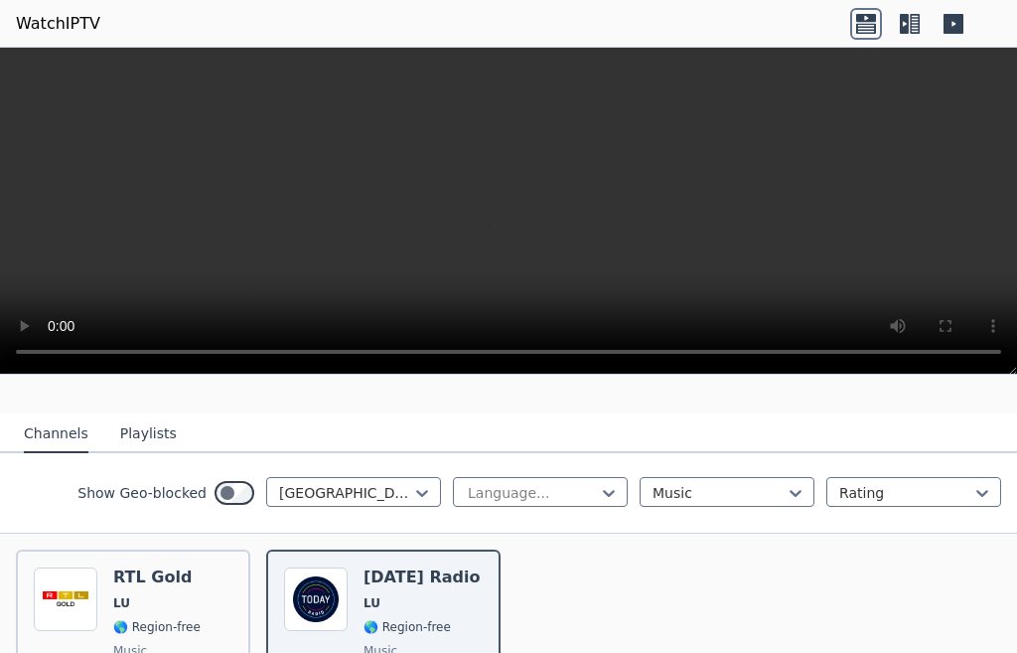
scroll to position [143, 0]
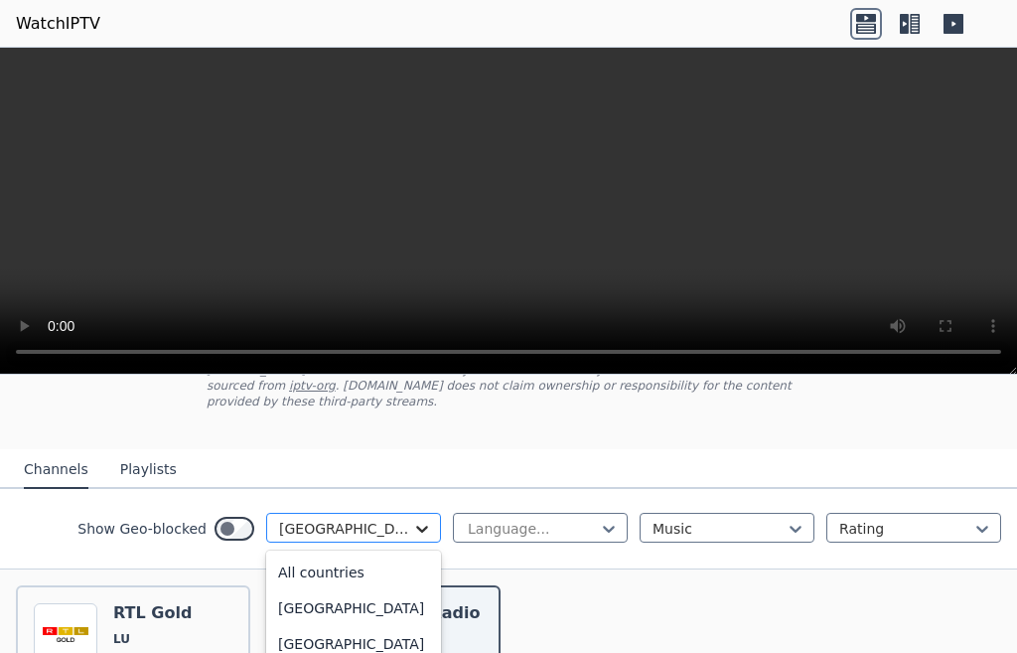
click at [416, 526] on icon at bounding box center [422, 529] width 12 height 7
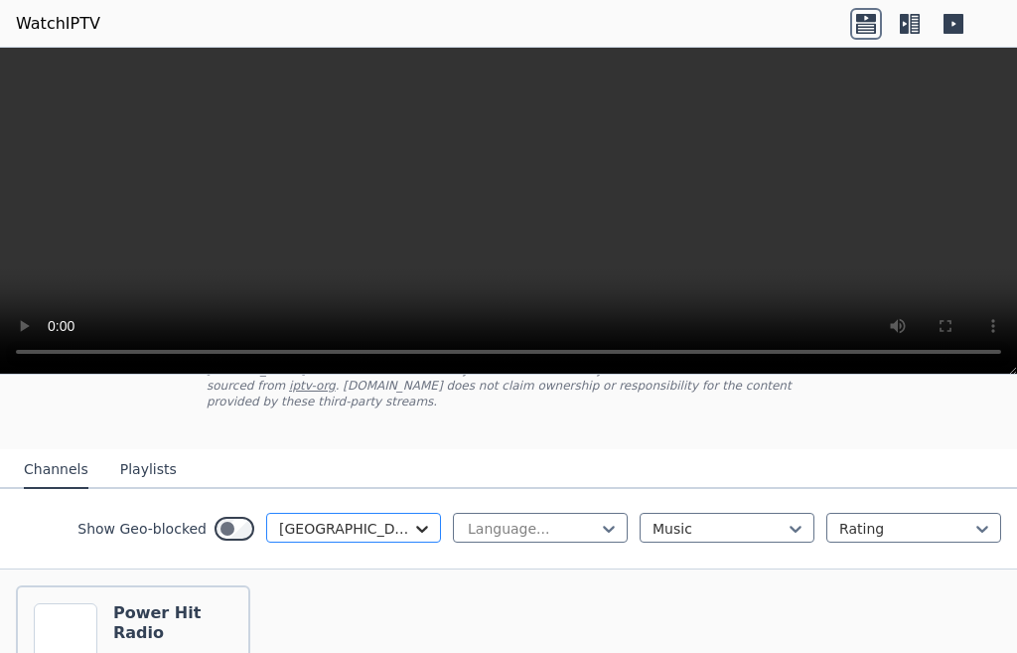
click at [416, 526] on icon at bounding box center [422, 529] width 12 height 7
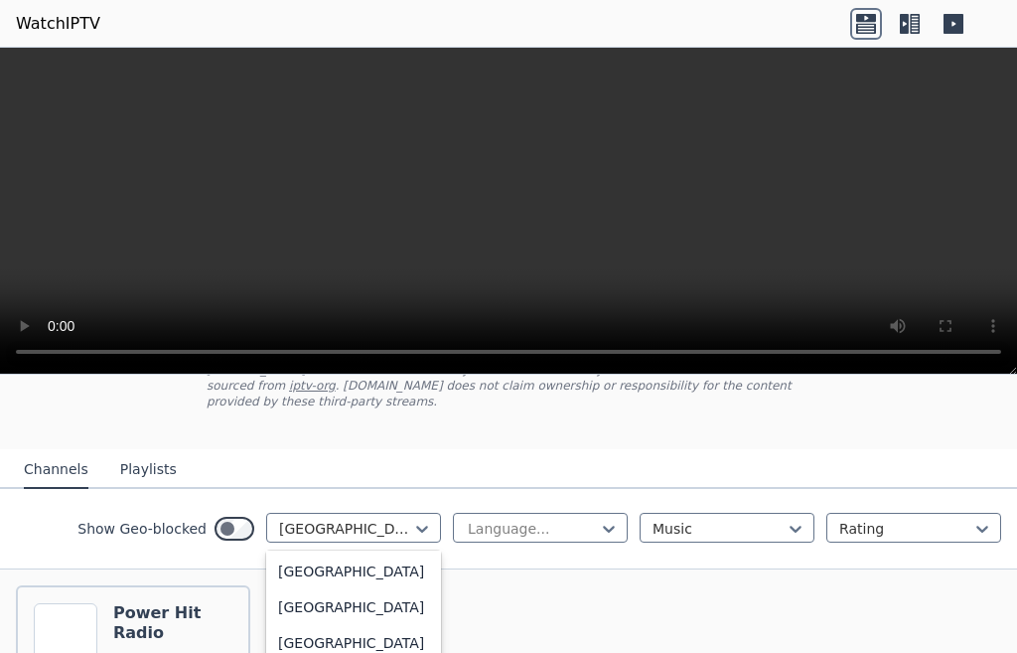
click at [332, 53] on div "[GEOGRAPHIC_DATA]" at bounding box center [353, 35] width 175 height 36
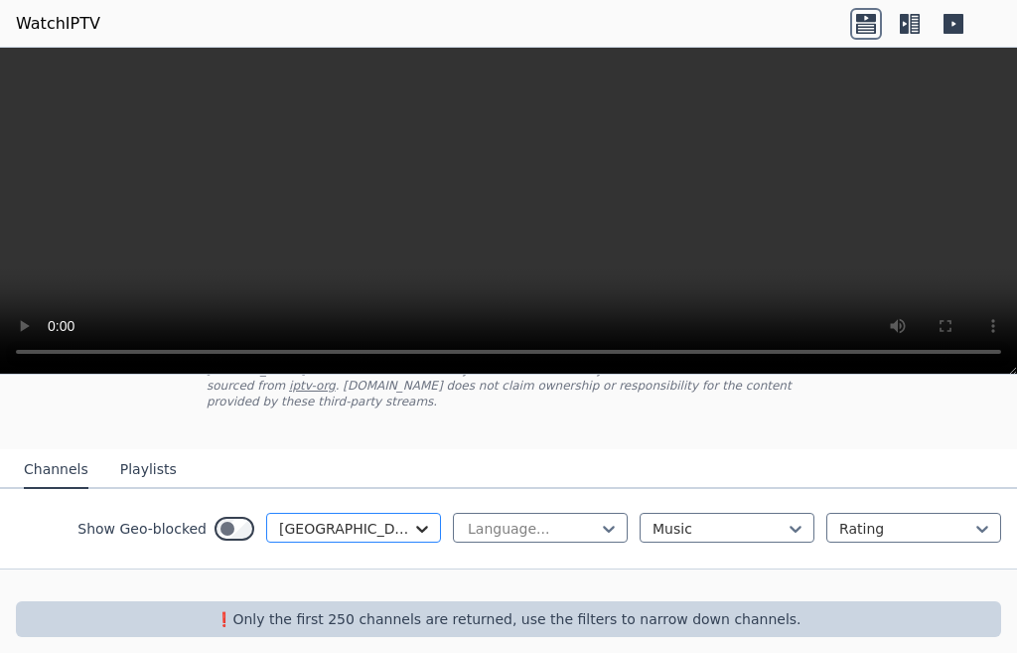
click at [412, 519] on icon at bounding box center [422, 529] width 20 height 20
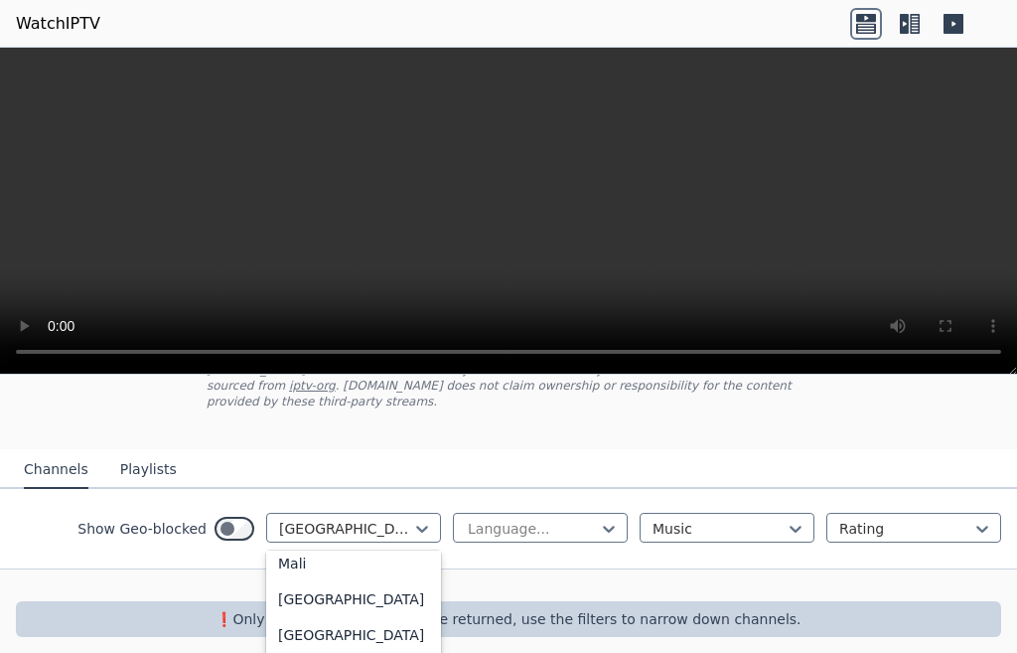
scroll to position [4059, 0]
click at [345, 73] on div "[GEOGRAPHIC_DATA]" at bounding box center [353, 55] width 175 height 36
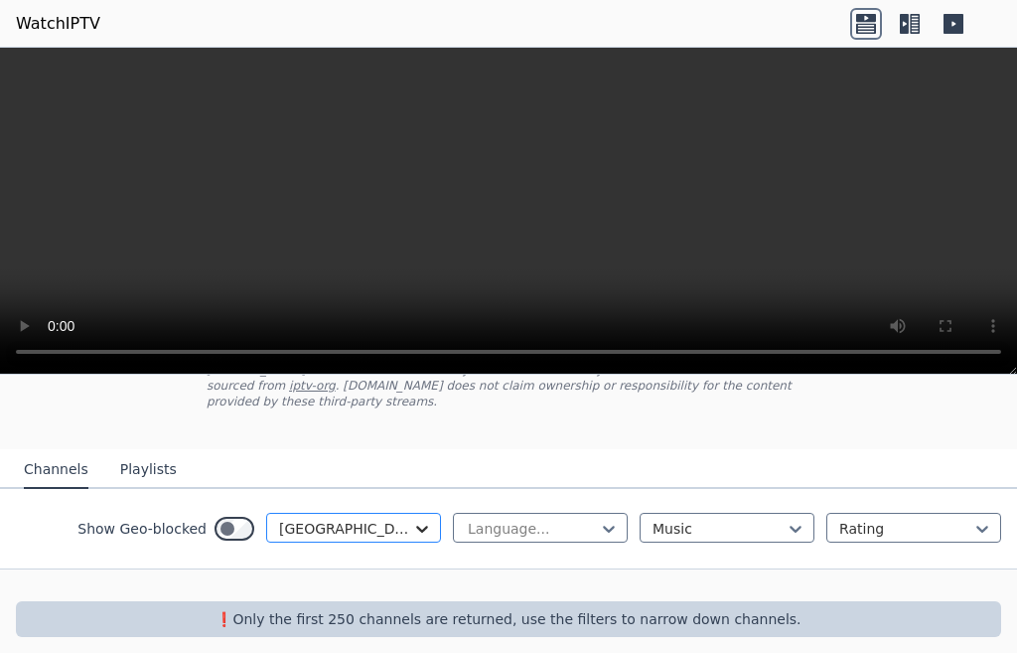
click at [412, 519] on icon at bounding box center [422, 529] width 20 height 20
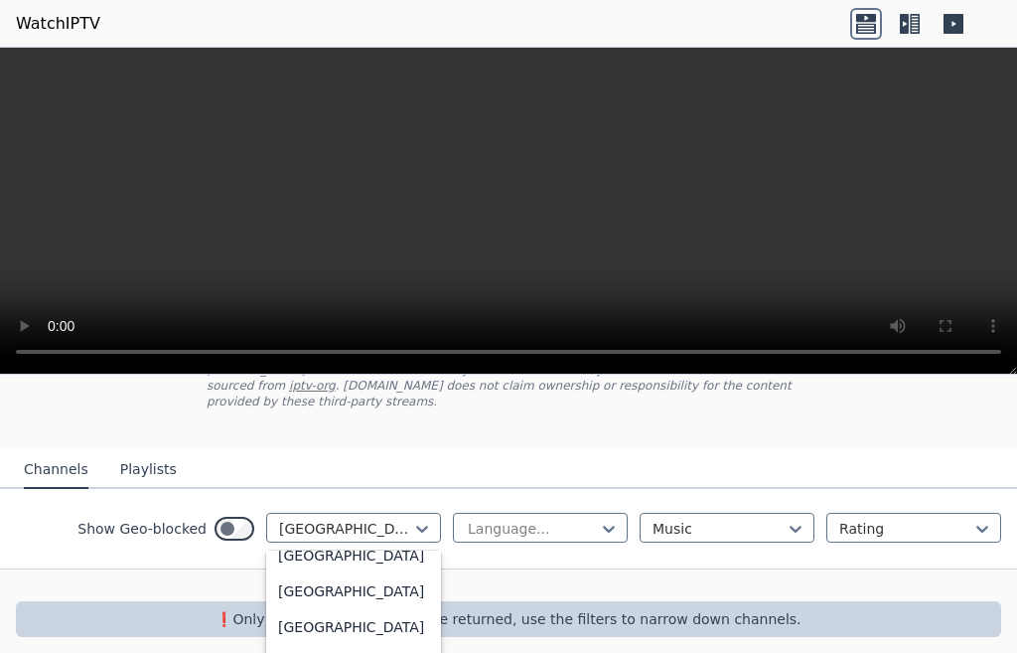
scroll to position [3959, 0]
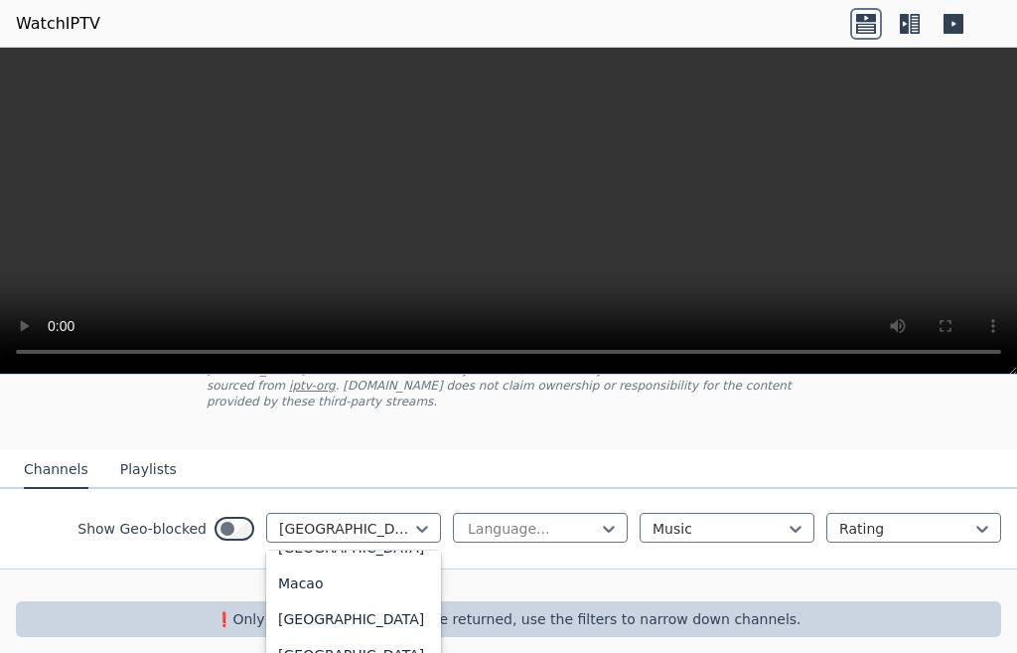
click at [358, 65] on div "Jersey" at bounding box center [353, 47] width 175 height 36
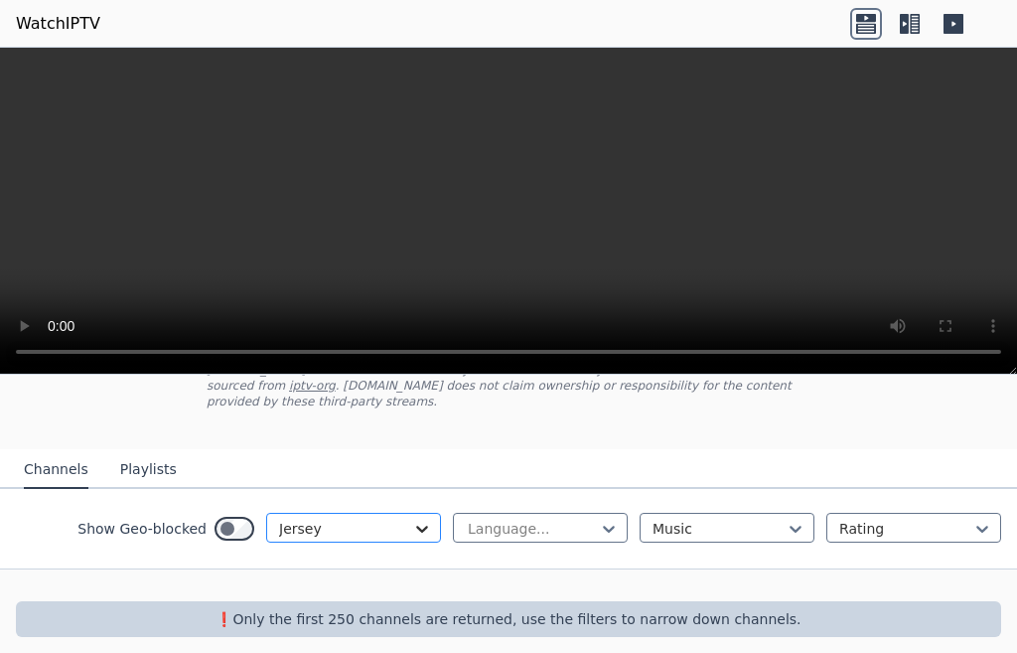
click at [416, 526] on icon at bounding box center [422, 529] width 12 height 7
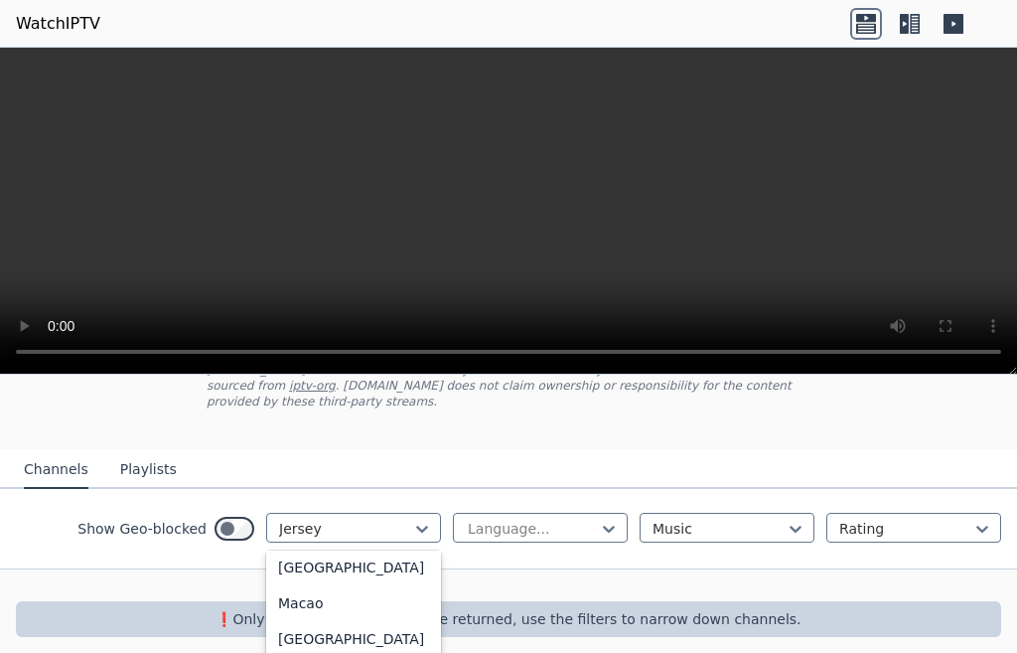
scroll to position [3840, 0]
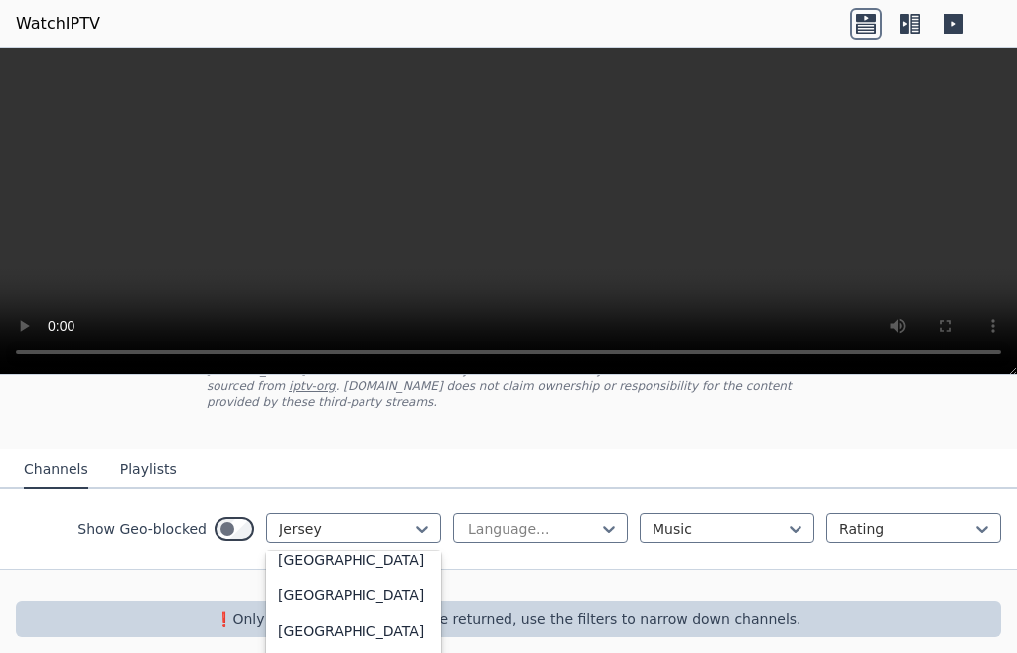
click at [338, 112] on div "[GEOGRAPHIC_DATA]" at bounding box center [353, 95] width 175 height 36
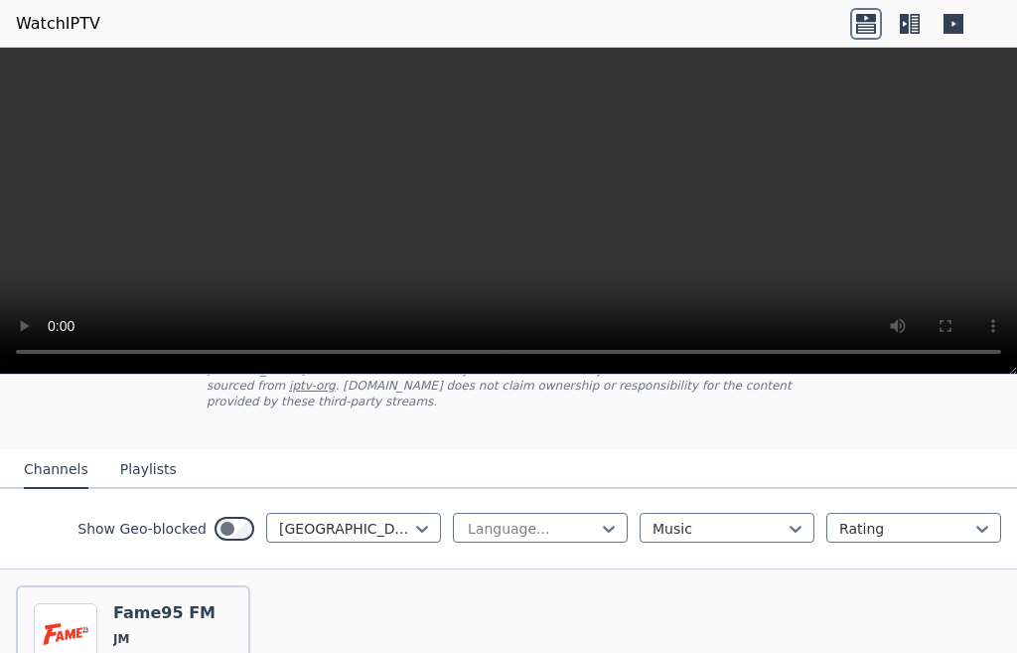
scroll to position [242, 0]
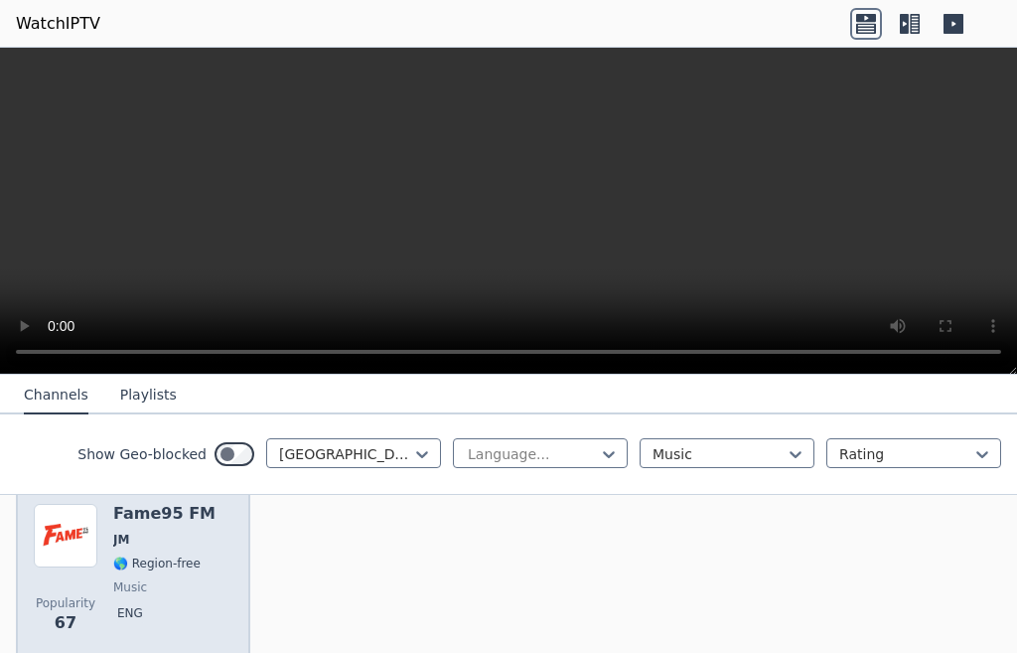
click at [133, 555] on span "🌎 Region-free" at bounding box center [156, 563] width 87 height 16
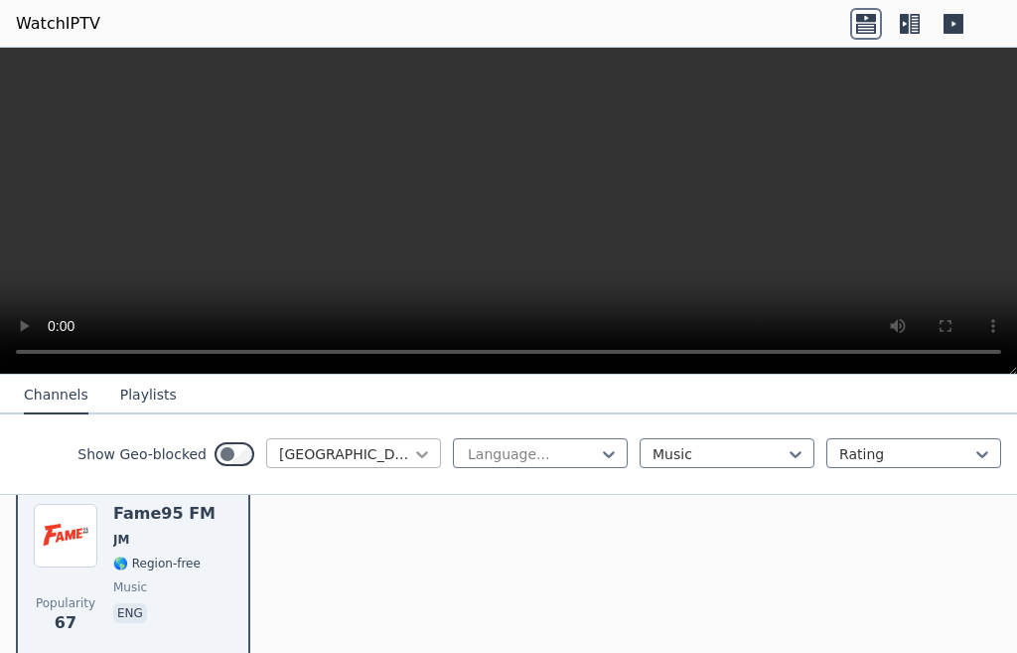
click at [412, 454] on icon at bounding box center [422, 454] width 20 height 20
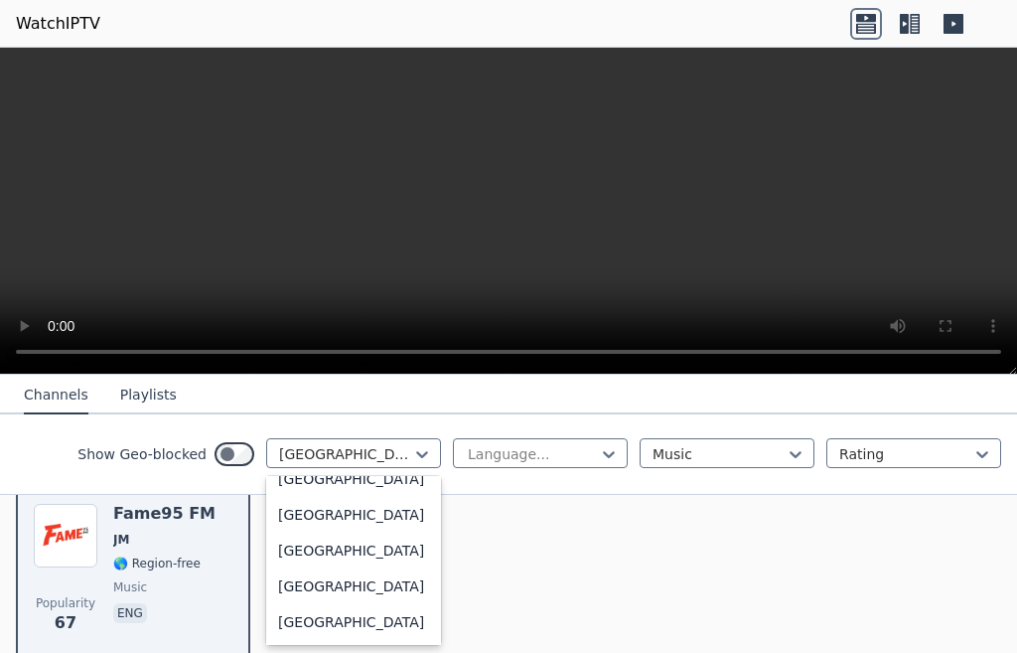
scroll to position [3761, 0]
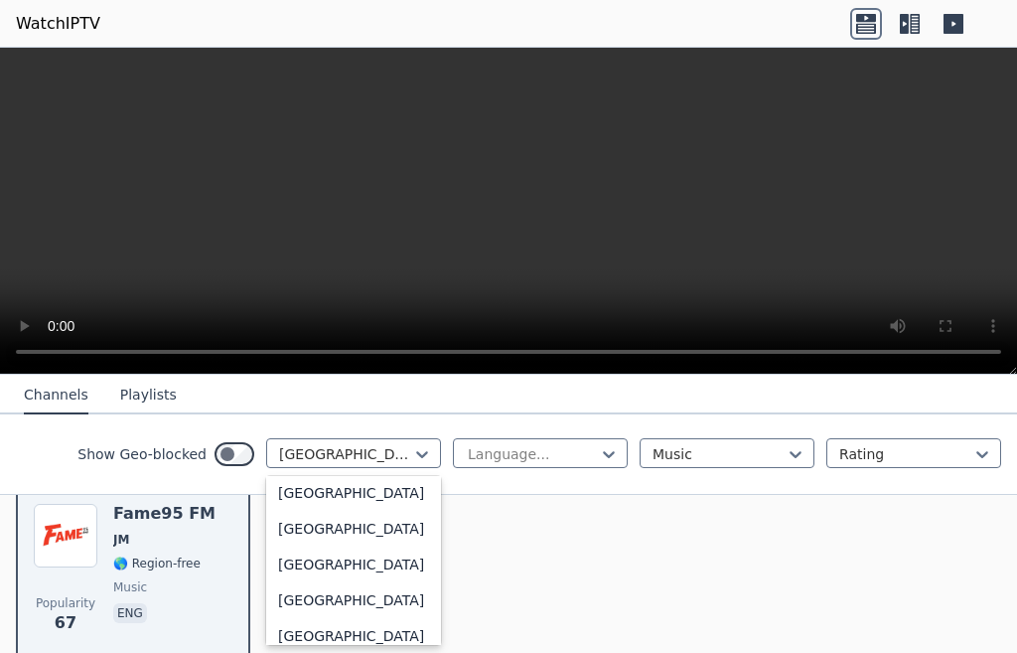
click at [302, 46] on div "[GEOGRAPHIC_DATA]" at bounding box center [353, 28] width 175 height 36
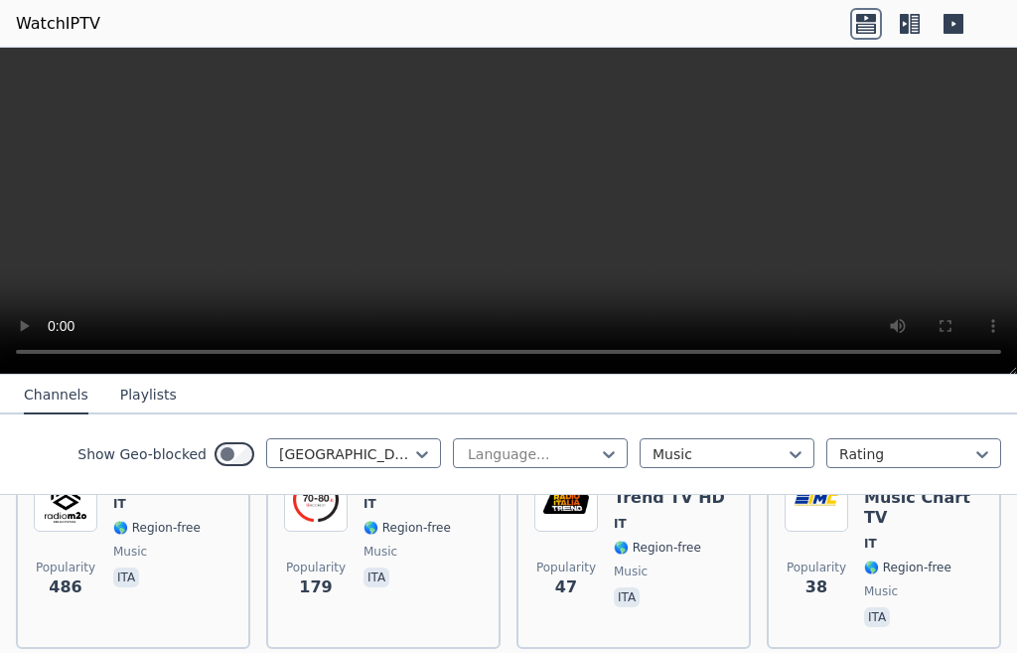
scroll to position [242, 0]
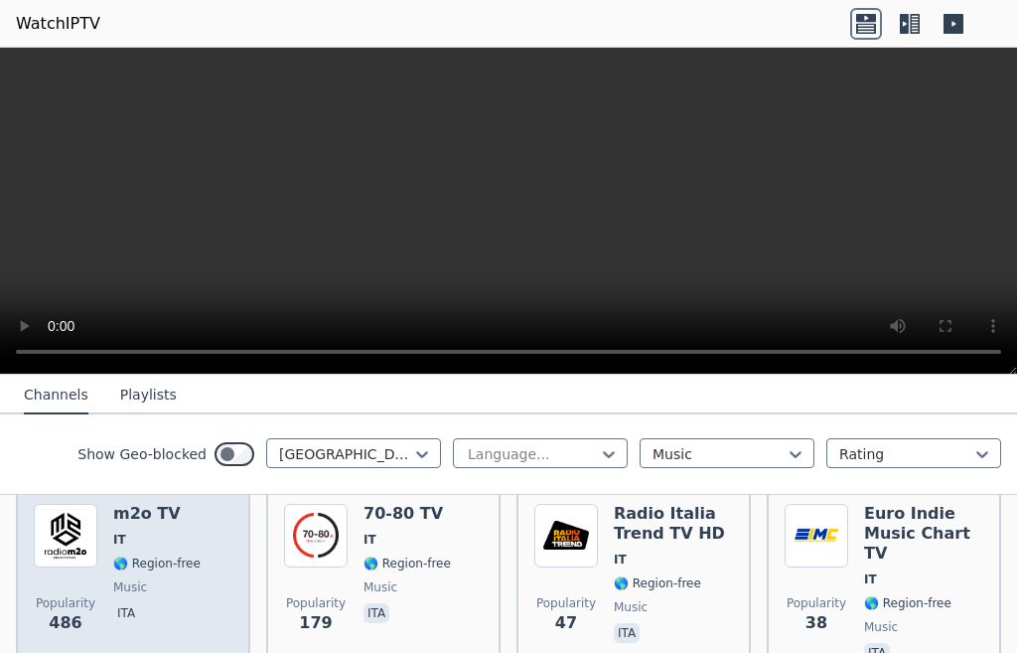
click at [129, 557] on div "m2o TV IT 🌎 Region-free music ita" at bounding box center [156, 585] width 87 height 163
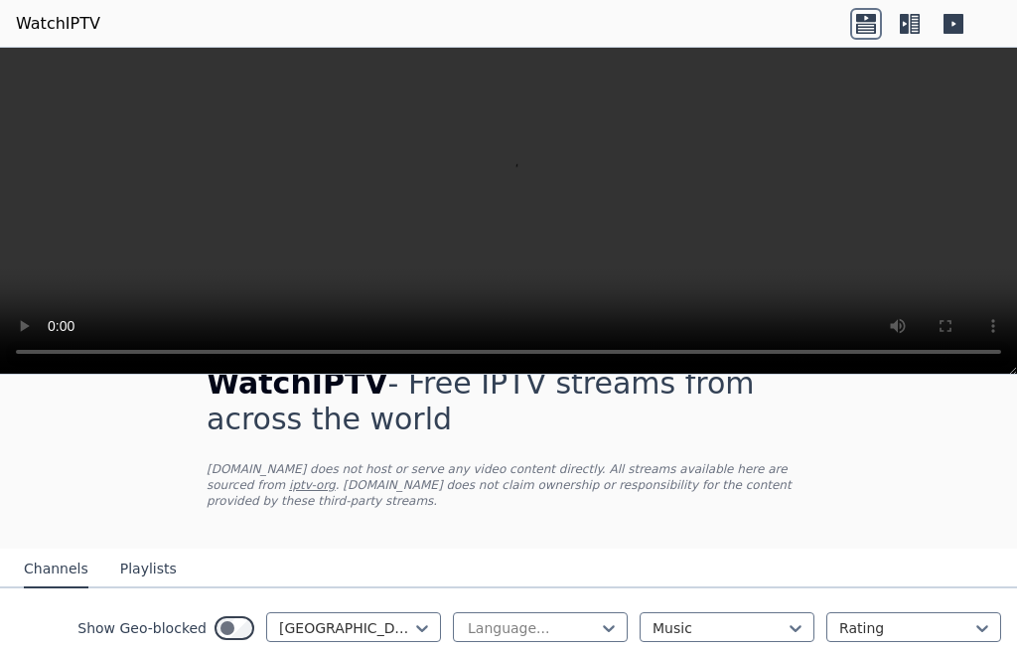
scroll to position [143, 0]
